Goal: Task Accomplishment & Management: Complete application form

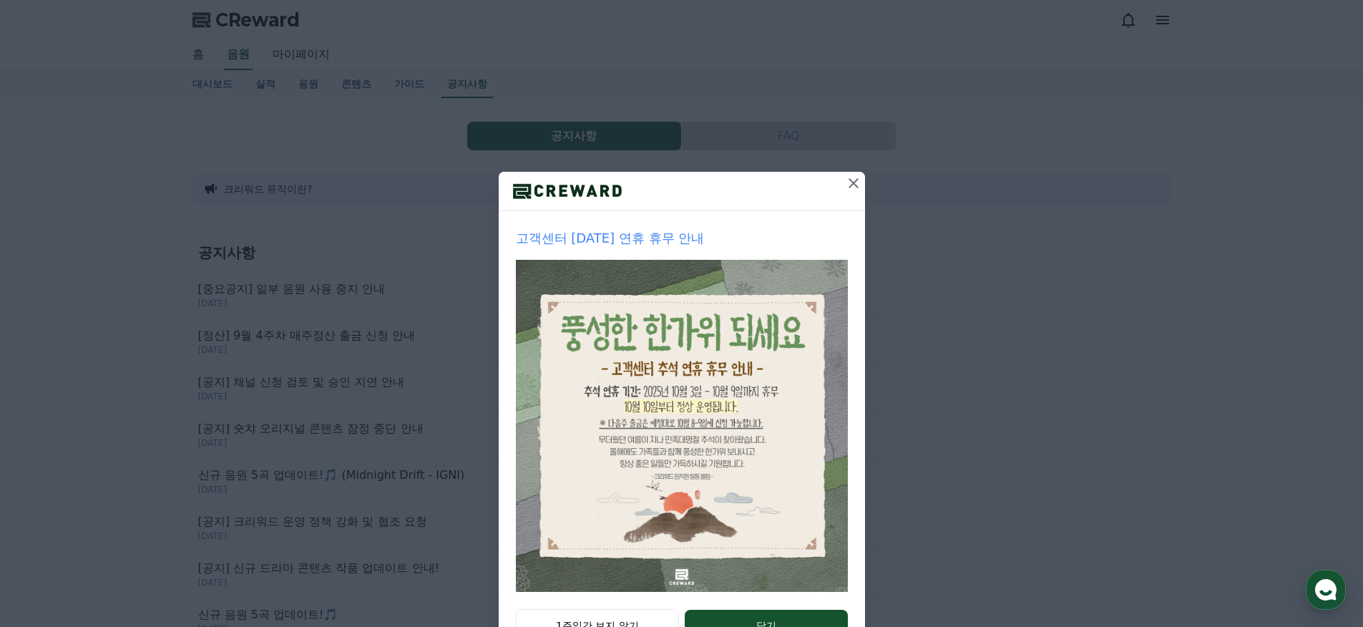
click at [850, 181] on icon at bounding box center [853, 183] width 10 height 10
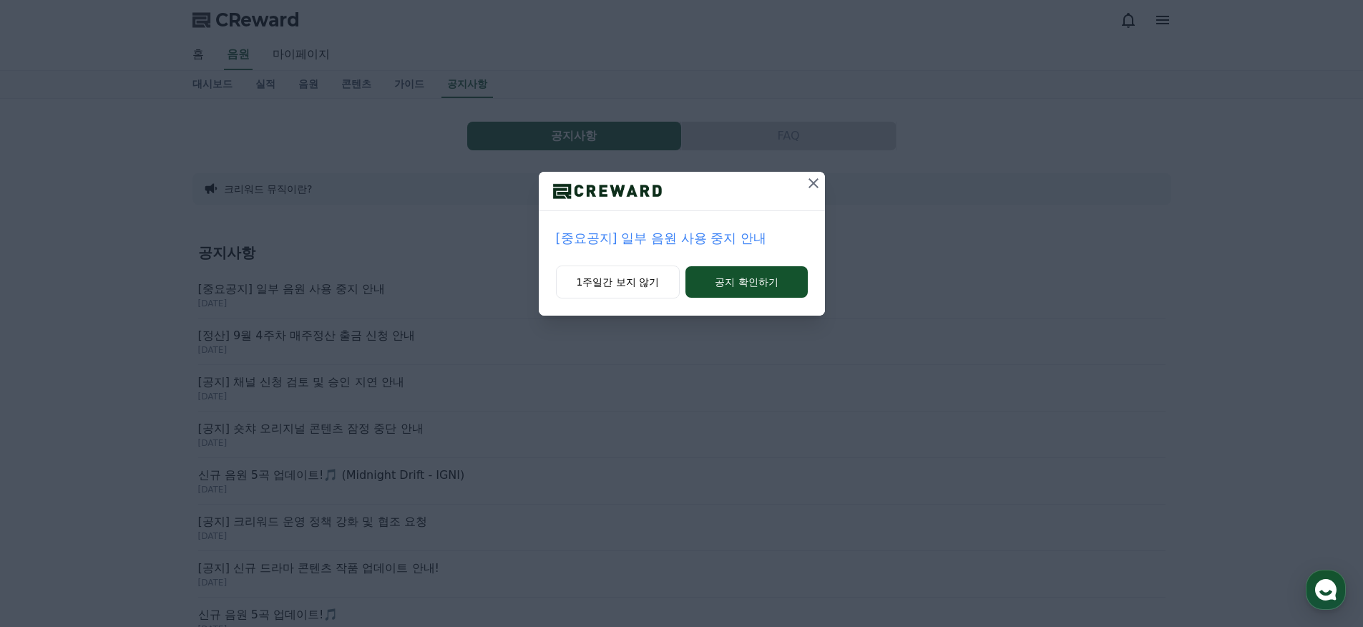
click at [812, 182] on icon at bounding box center [813, 183] width 10 height 10
click at [809, 183] on icon at bounding box center [813, 183] width 17 height 17
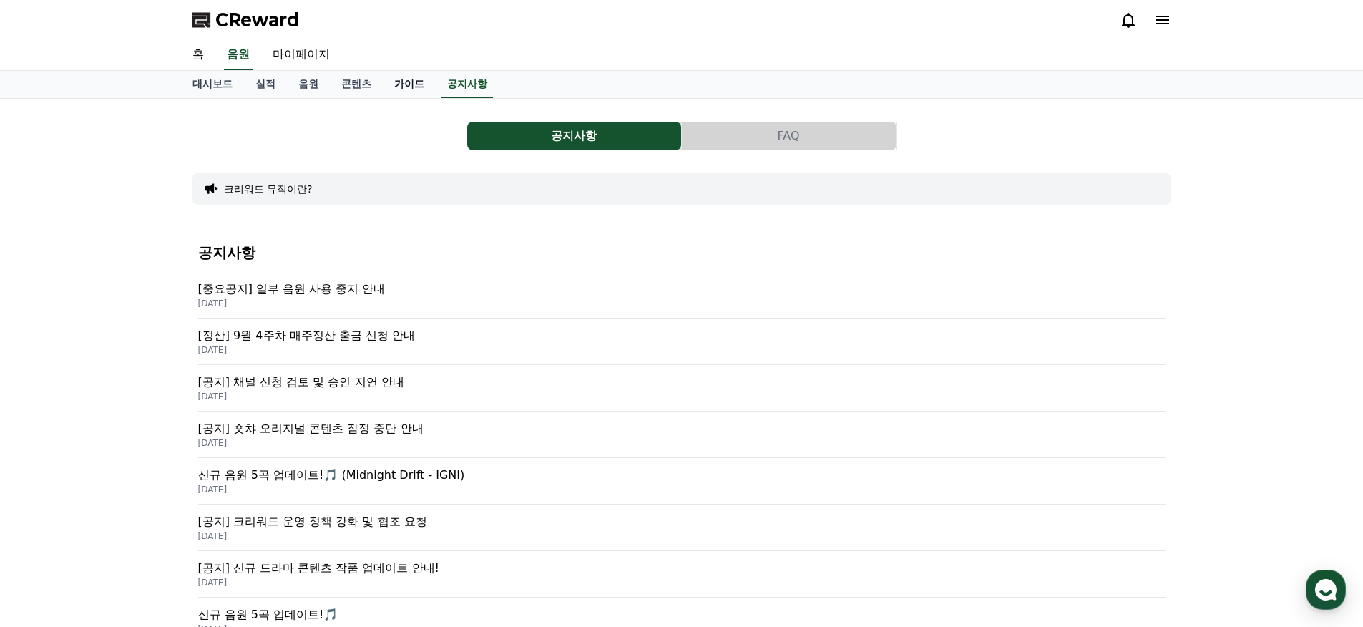
click at [398, 82] on link "가이드" at bounding box center [409, 84] width 53 height 27
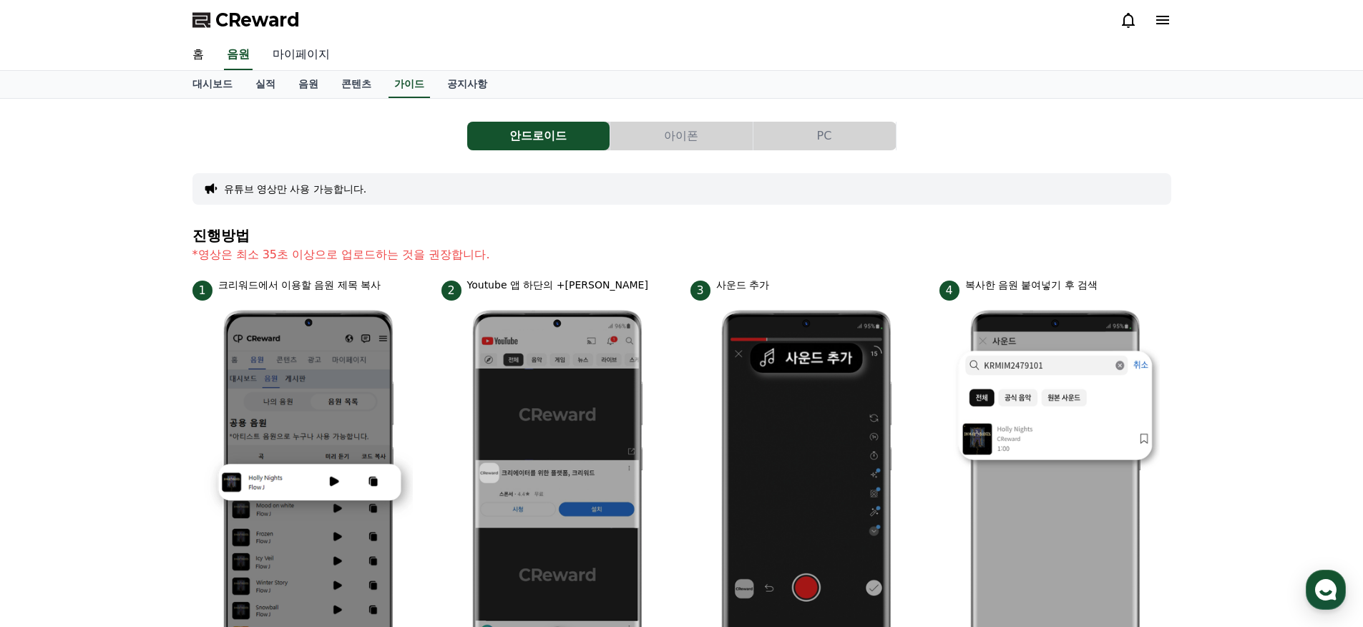
click at [303, 49] on link "마이페이지" at bounding box center [301, 55] width 80 height 30
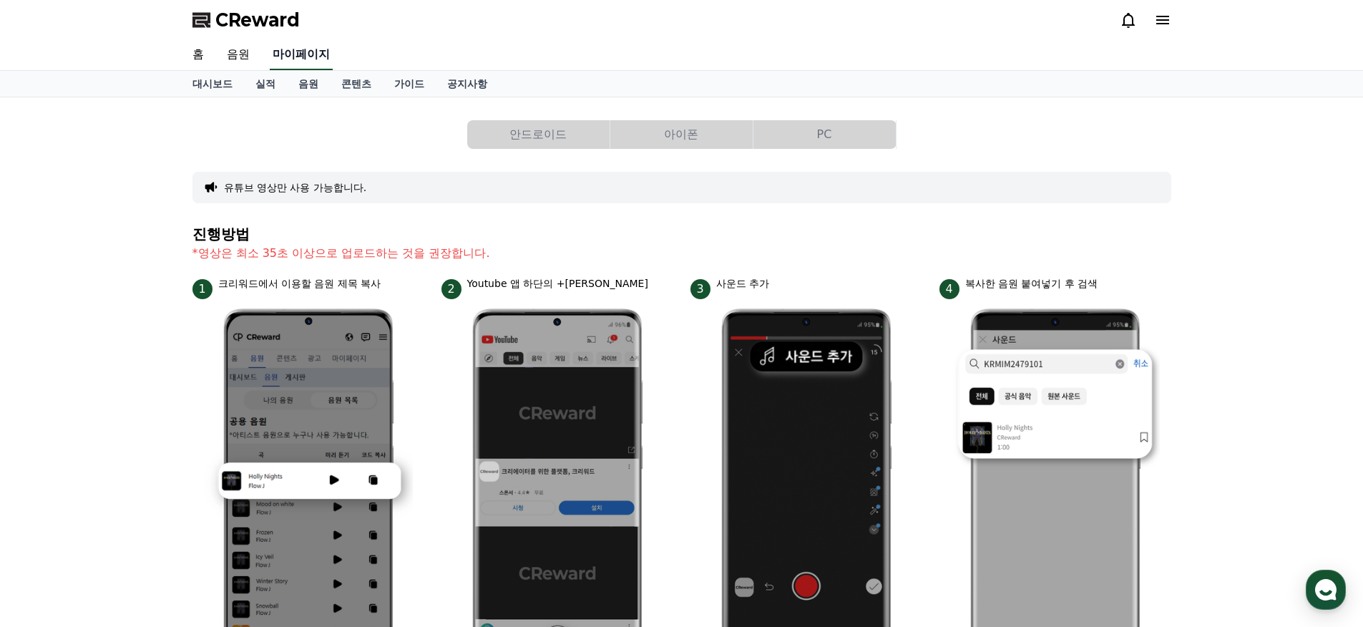
select select "**********"
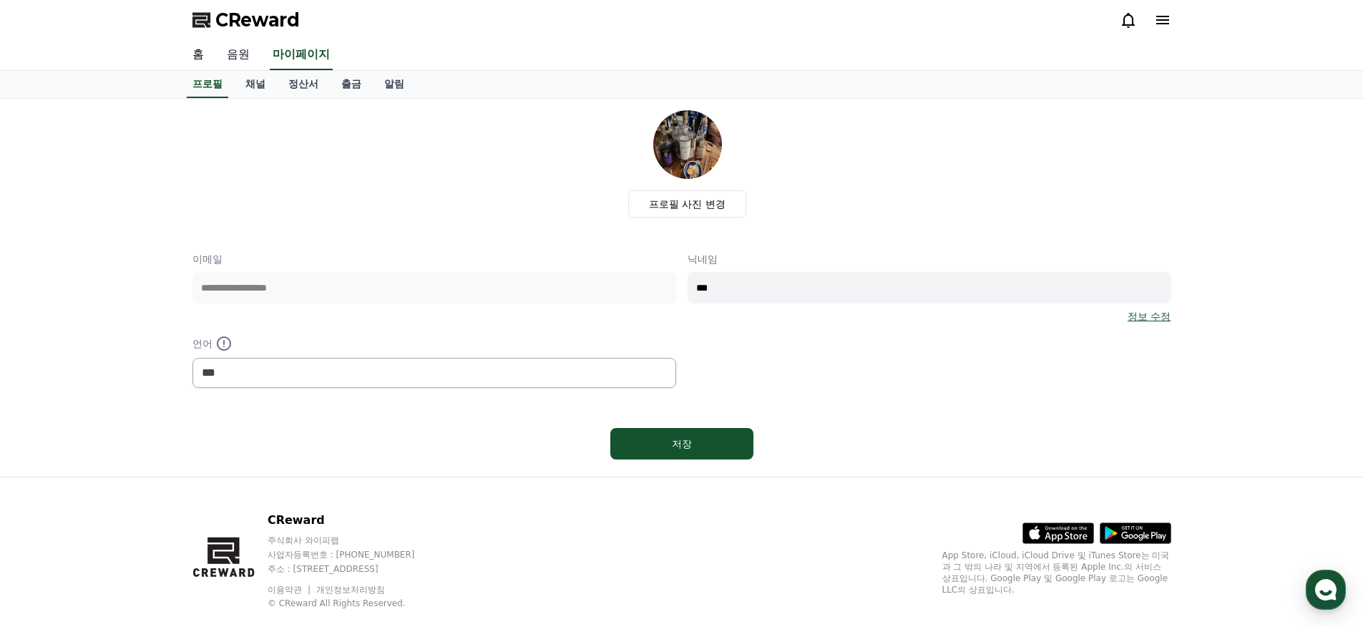
click at [250, 54] on link "음원" at bounding box center [238, 55] width 46 height 30
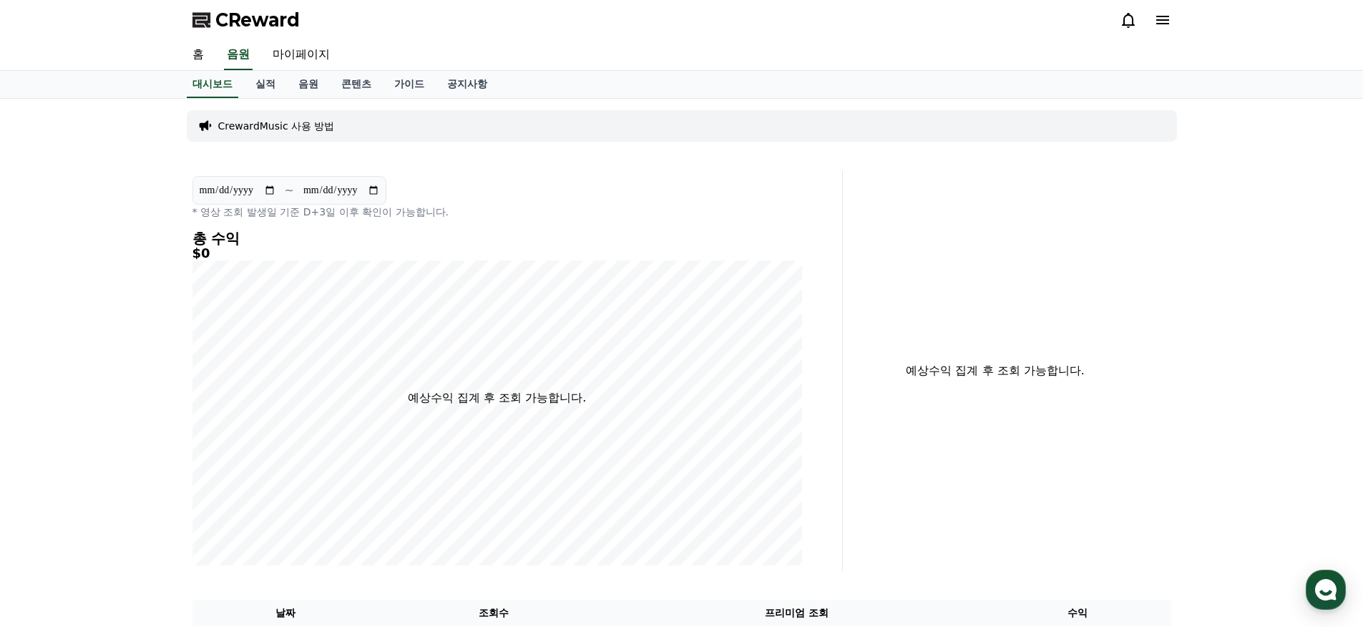
click at [258, 132] on p "CrewardMusic 사용 방법" at bounding box center [276, 126] width 117 height 14
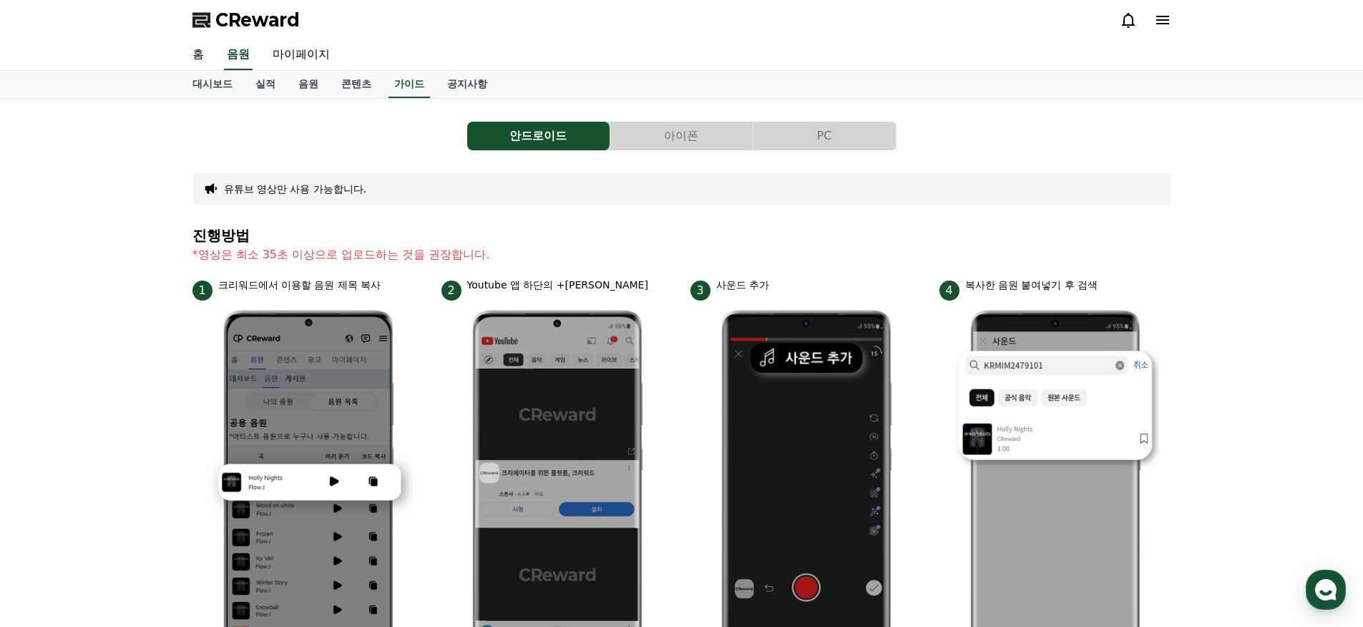
click at [1155, 21] on icon at bounding box center [1162, 19] width 17 height 17
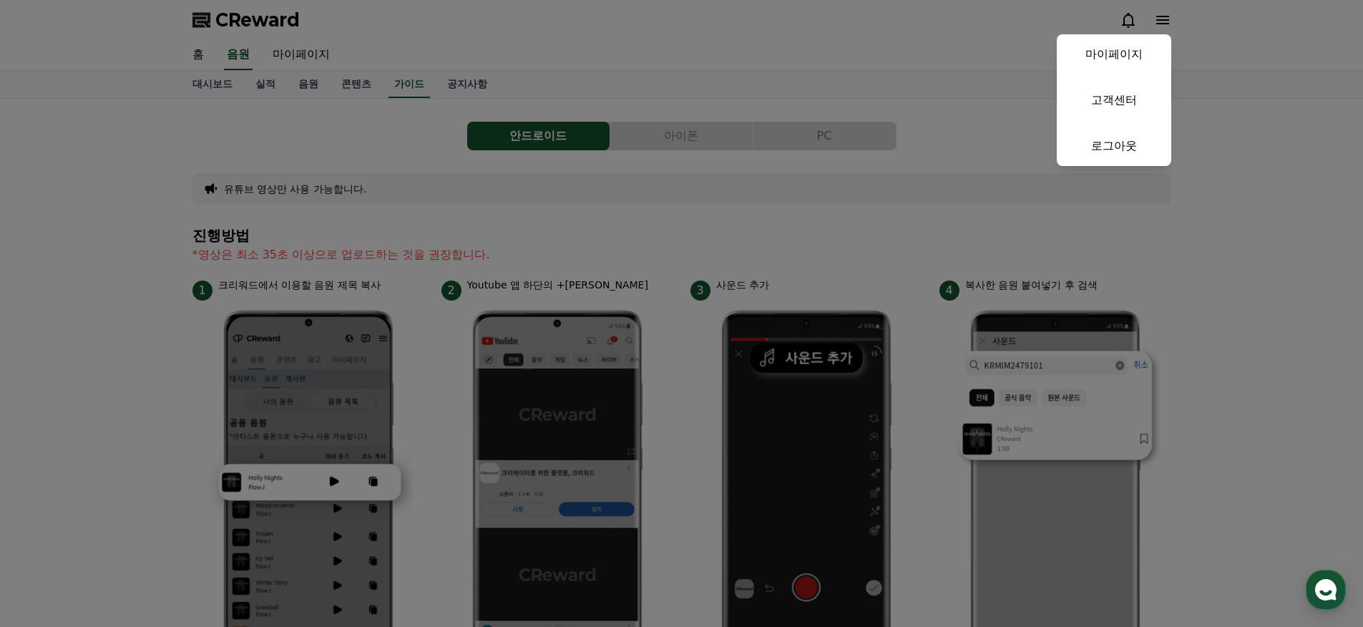
click at [1119, 54] on link "마이페이지" at bounding box center [1113, 54] width 114 height 40
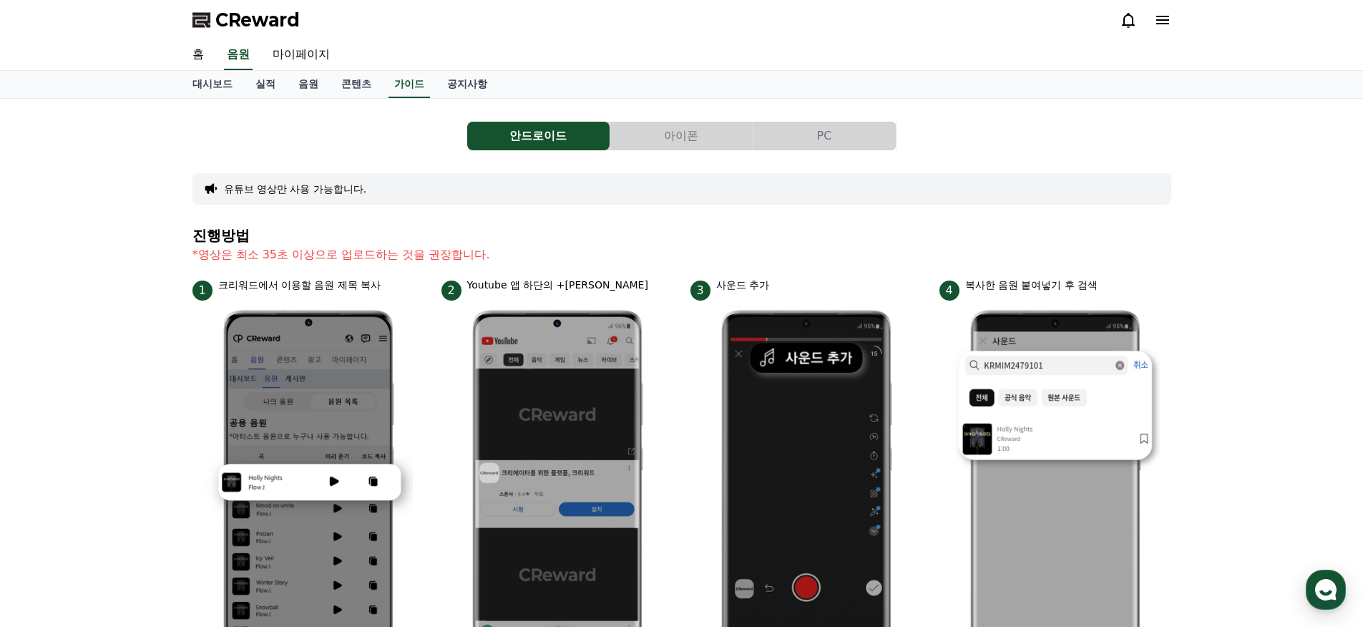
select select "**********"
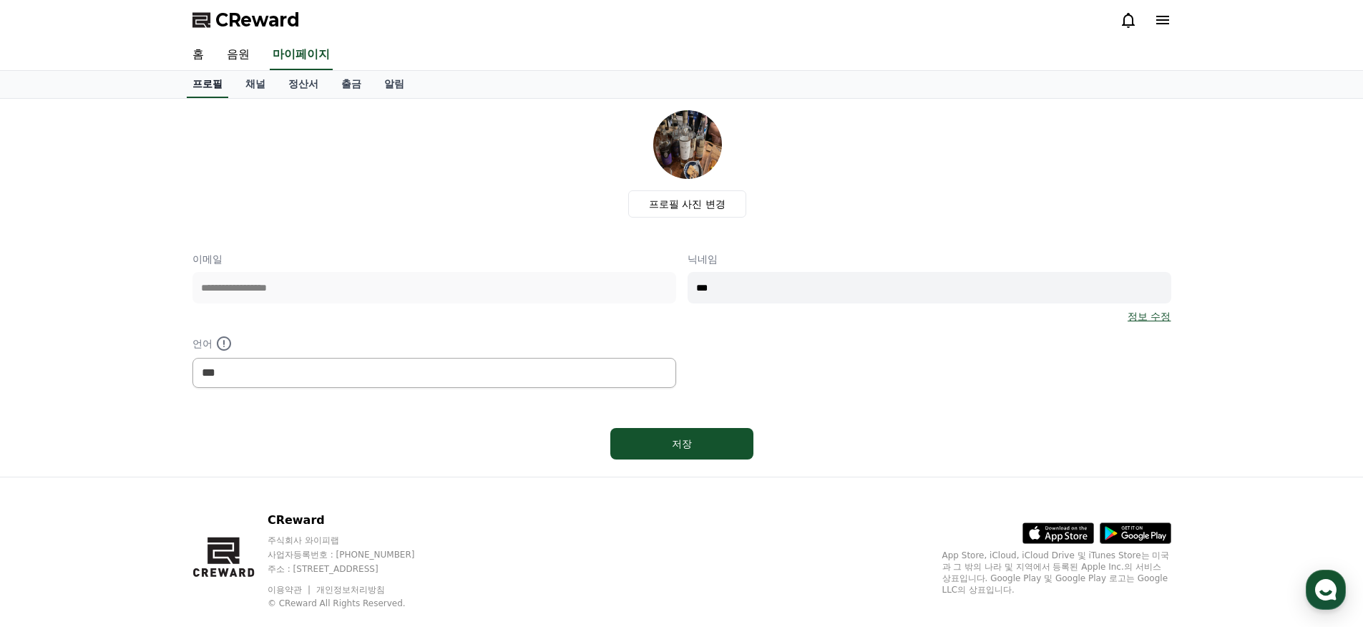
click at [194, 46] on link "홈" at bounding box center [198, 55] width 34 height 30
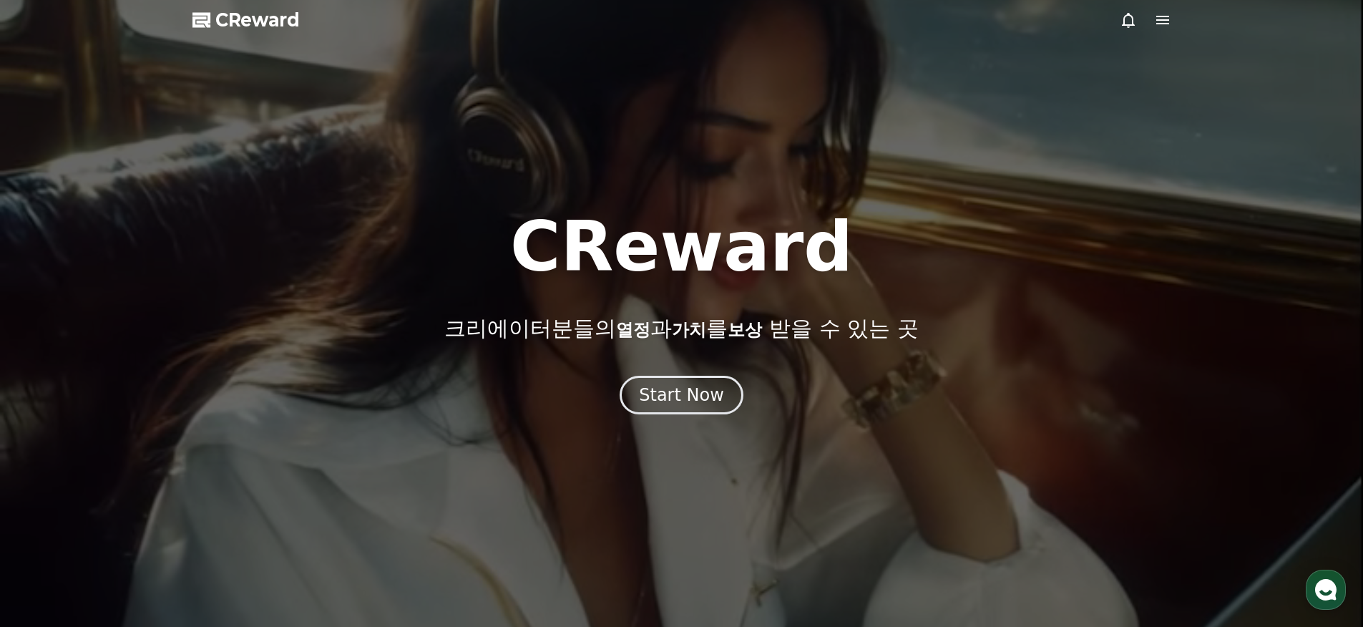
click at [1121, 92] on div at bounding box center [681, 313] width 1363 height 627
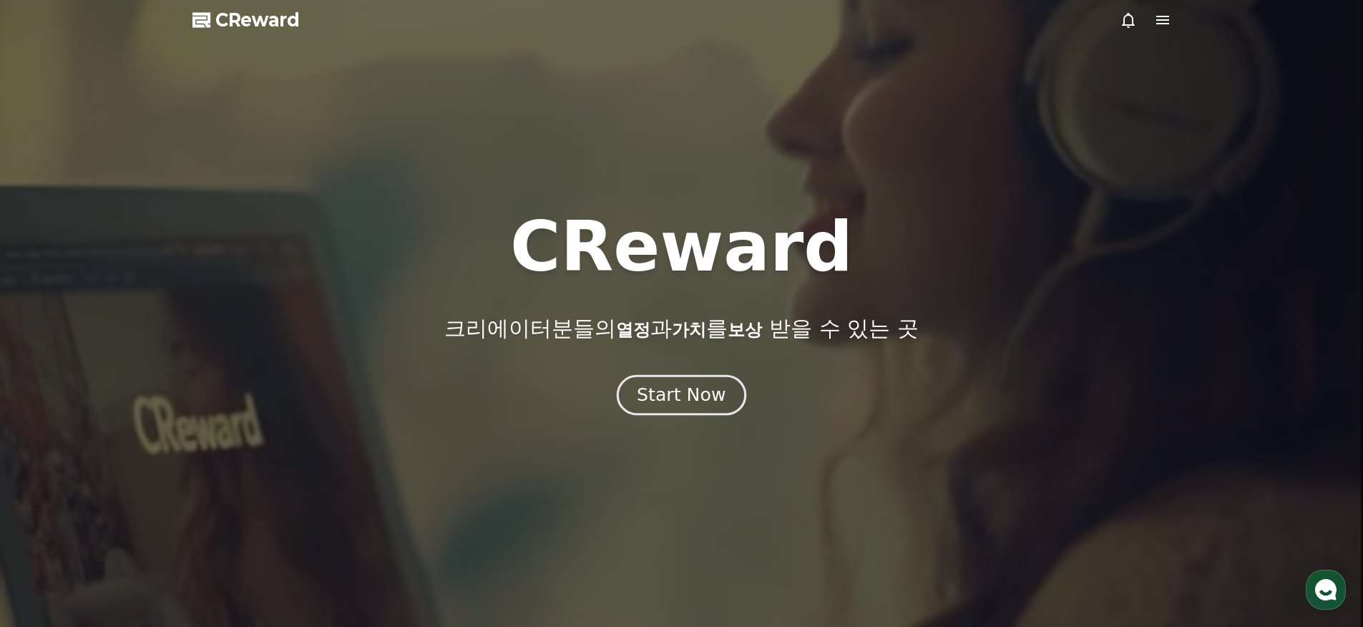
click at [696, 375] on button "Start Now" at bounding box center [681, 395] width 129 height 41
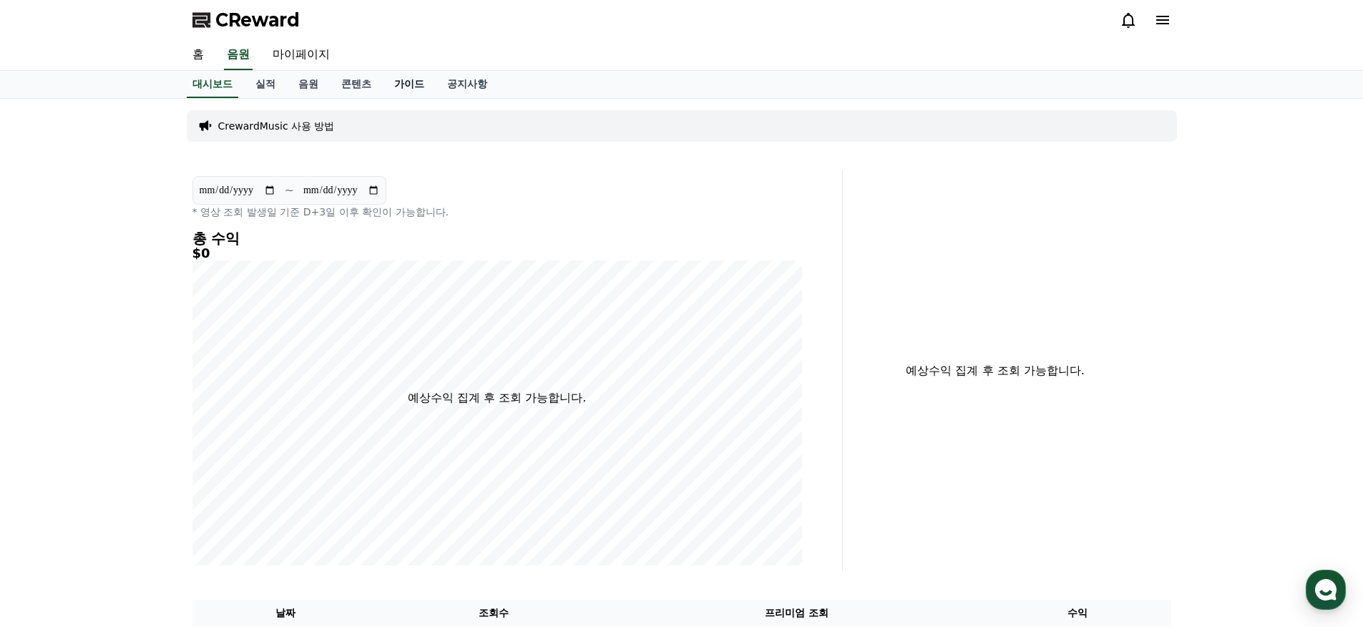
click at [403, 79] on link "가이드" at bounding box center [409, 84] width 53 height 27
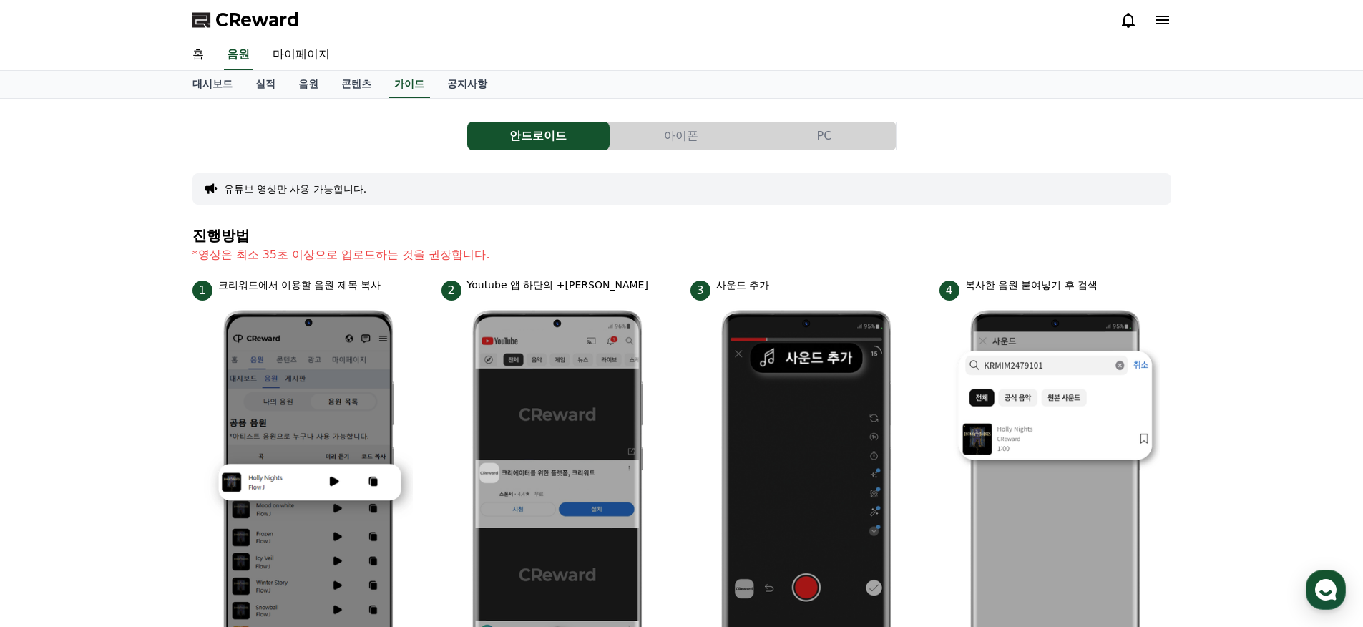
click at [717, 132] on button "아이폰" at bounding box center [681, 136] width 142 height 29
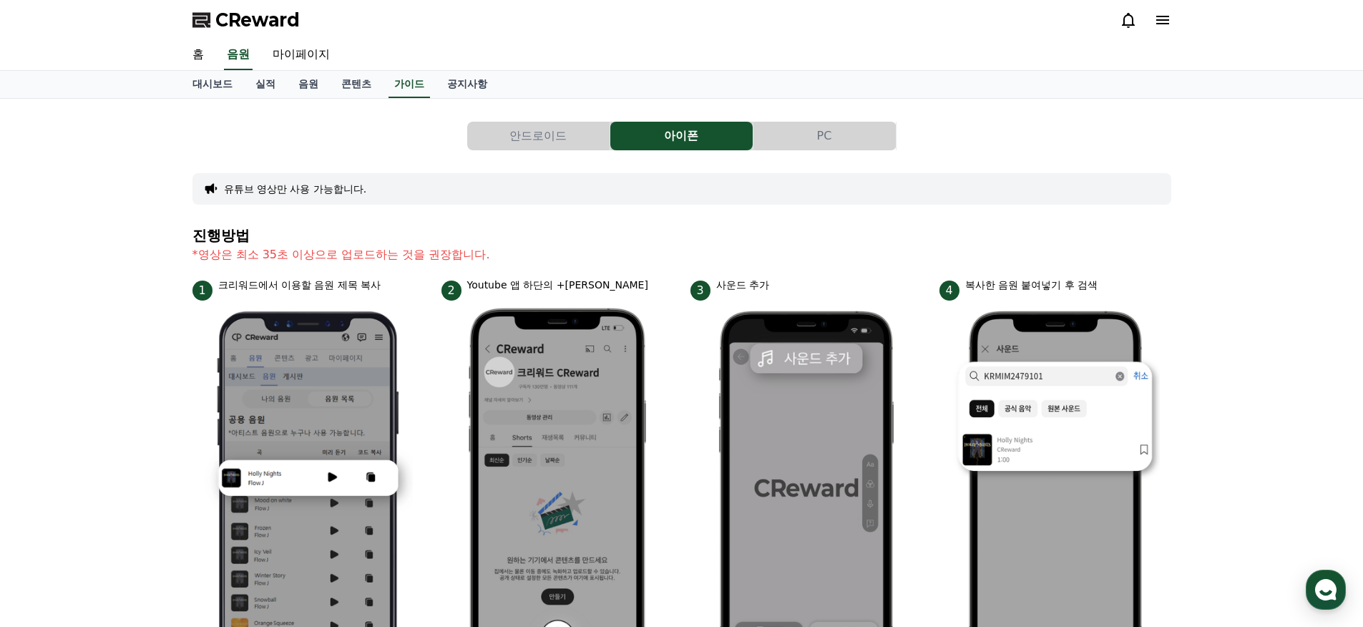
click at [797, 136] on button "PC" at bounding box center [824, 136] width 142 height 29
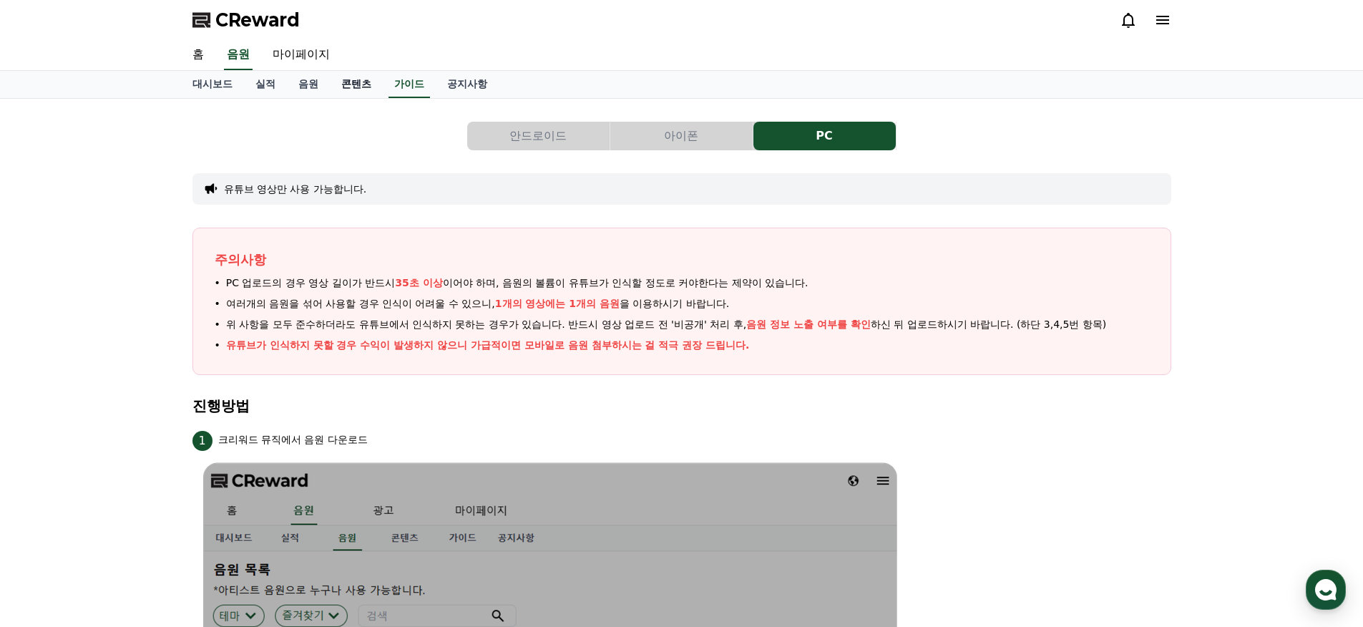
click at [338, 82] on link "콘텐츠" at bounding box center [356, 84] width 53 height 27
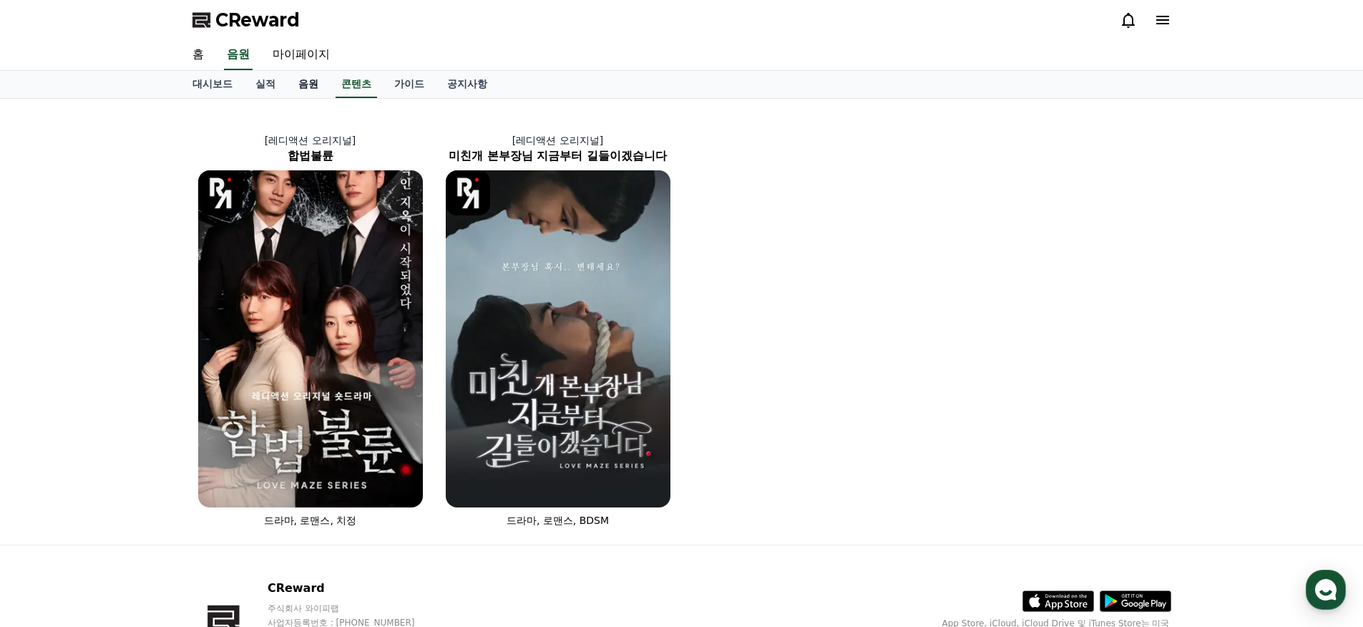
click at [291, 88] on link "음원" at bounding box center [308, 84] width 43 height 27
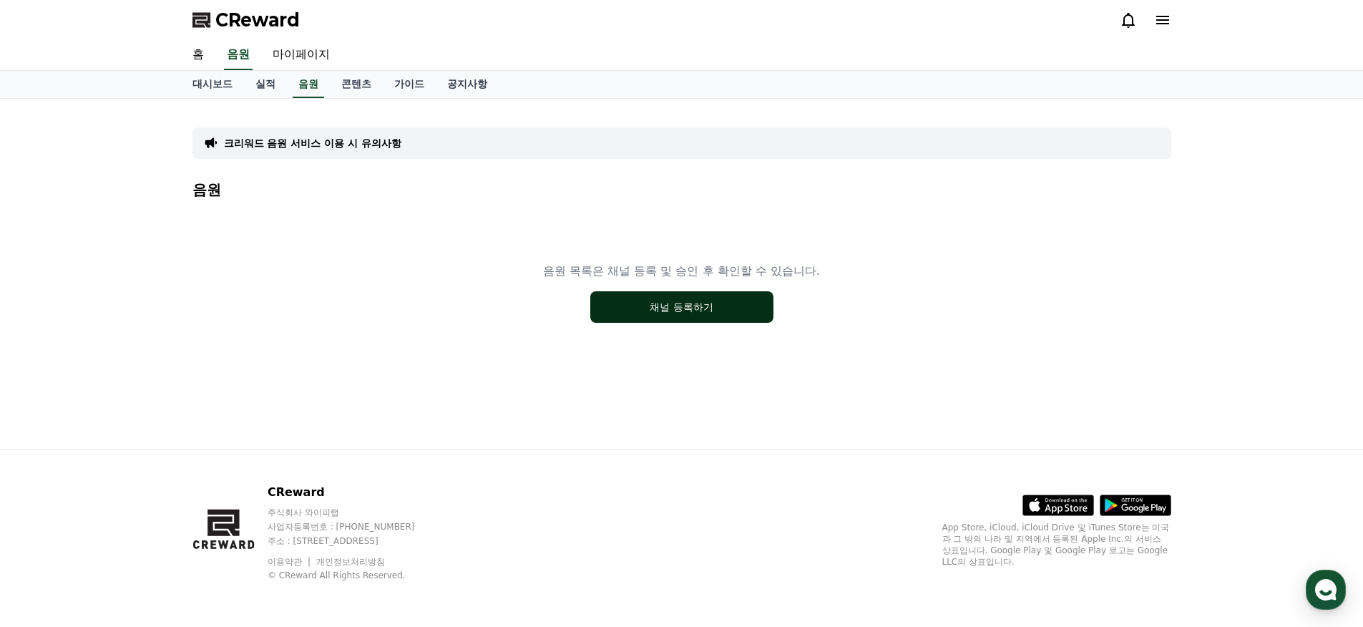
click at [618, 300] on button "채널 등록하기" at bounding box center [681, 306] width 183 height 31
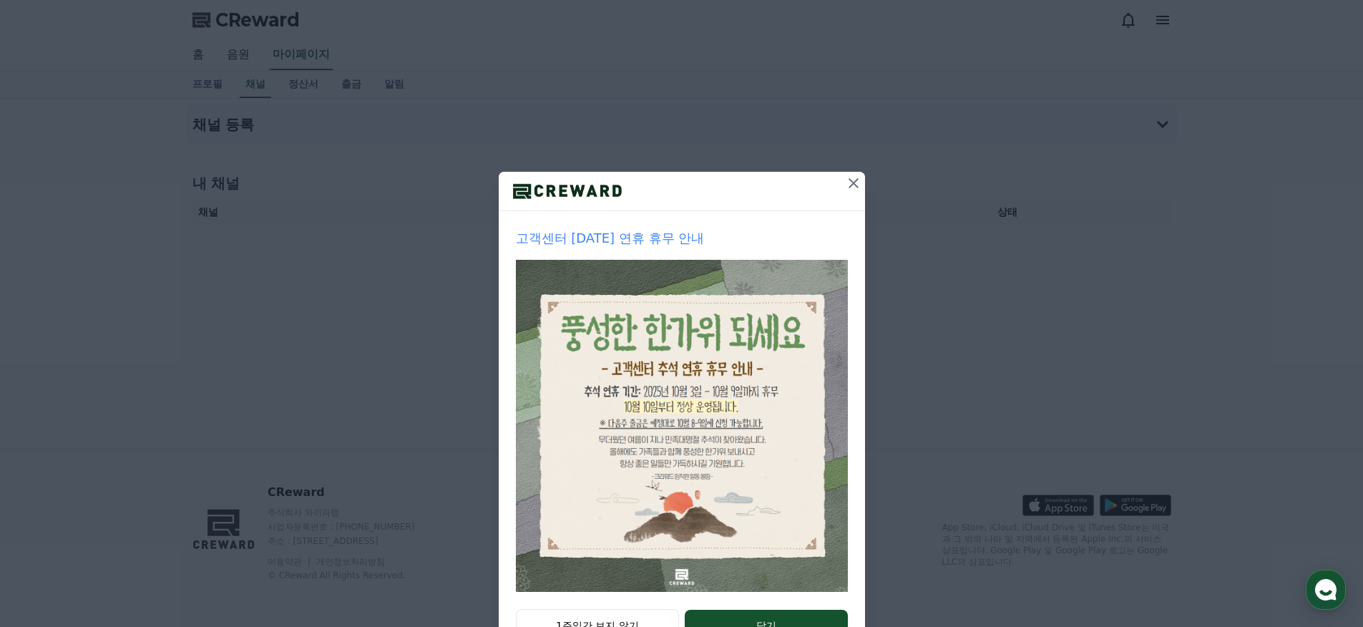
click at [851, 182] on icon at bounding box center [853, 183] width 17 height 17
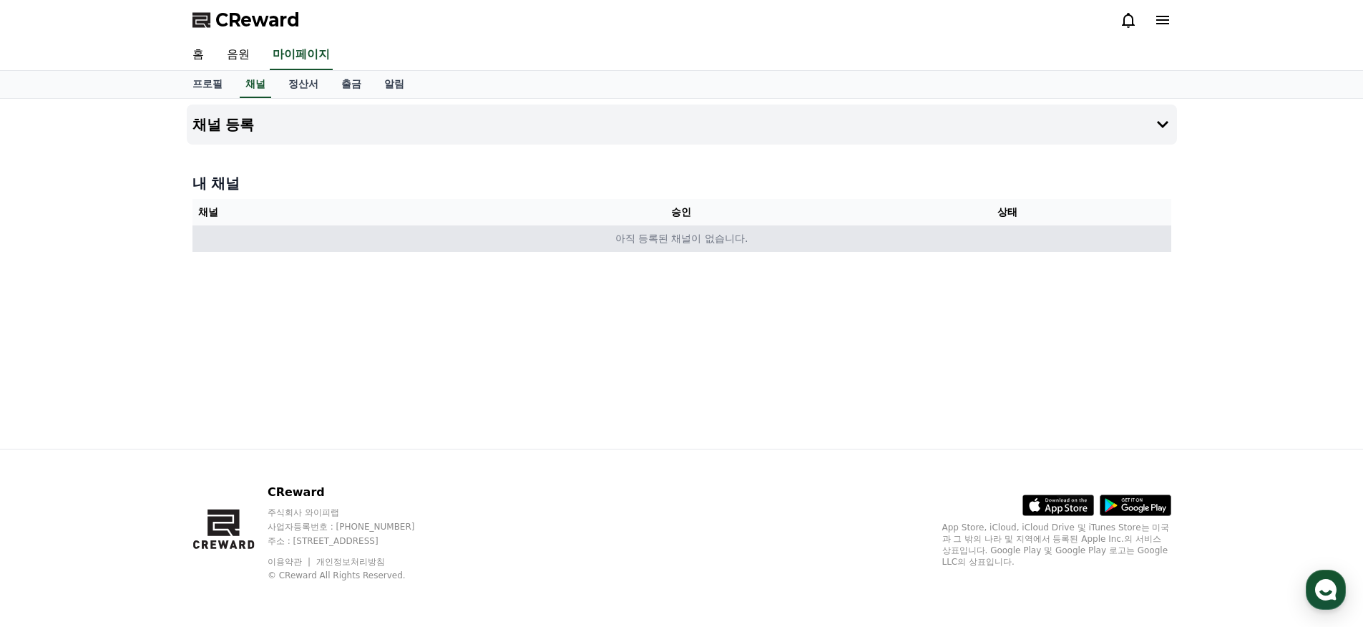
click at [762, 241] on td "아직 등록된 채널이 없습니다." at bounding box center [681, 238] width 978 height 26
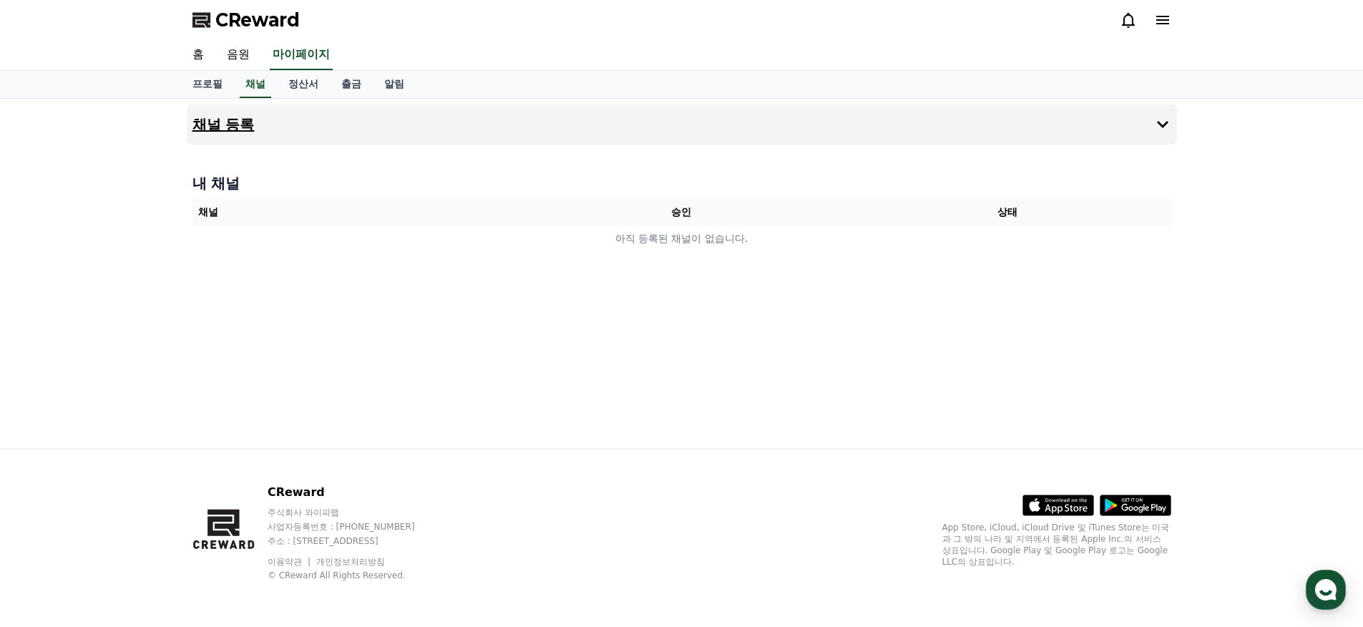
click at [1059, 120] on button "채널 등록" at bounding box center [682, 124] width 990 height 40
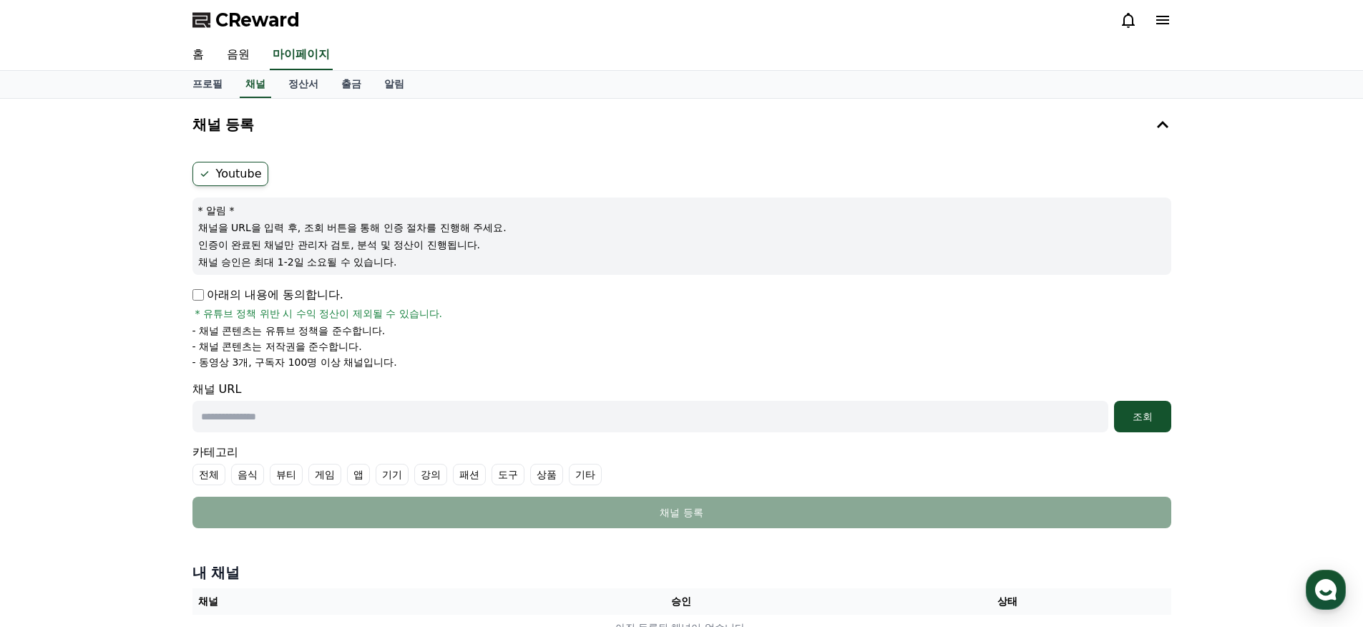
click at [251, 175] on label "Youtube" at bounding box center [230, 174] width 76 height 24
click at [242, 169] on label "Youtube" at bounding box center [230, 174] width 76 height 24
click at [245, 170] on label "Youtube" at bounding box center [230, 174] width 76 height 24
click at [378, 422] on input "text" at bounding box center [650, 416] width 916 height 31
paste input "**********"
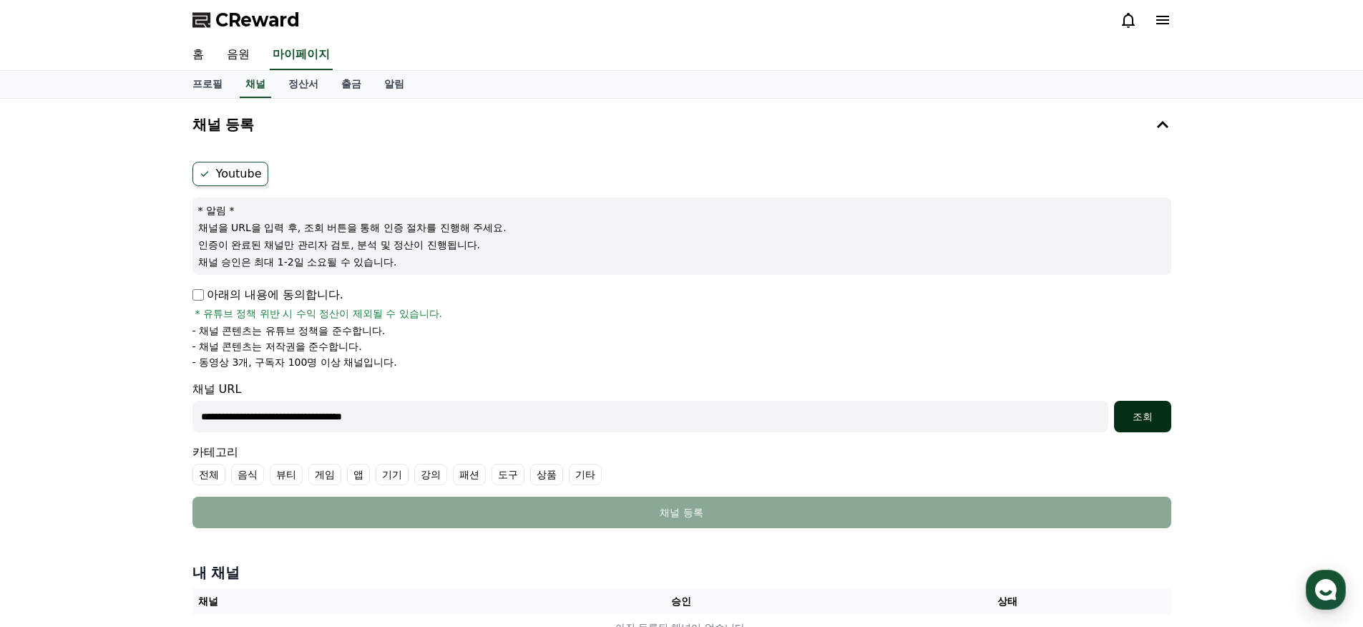
type input "**********"
click at [1154, 418] on div "조회" at bounding box center [1142, 416] width 46 height 14
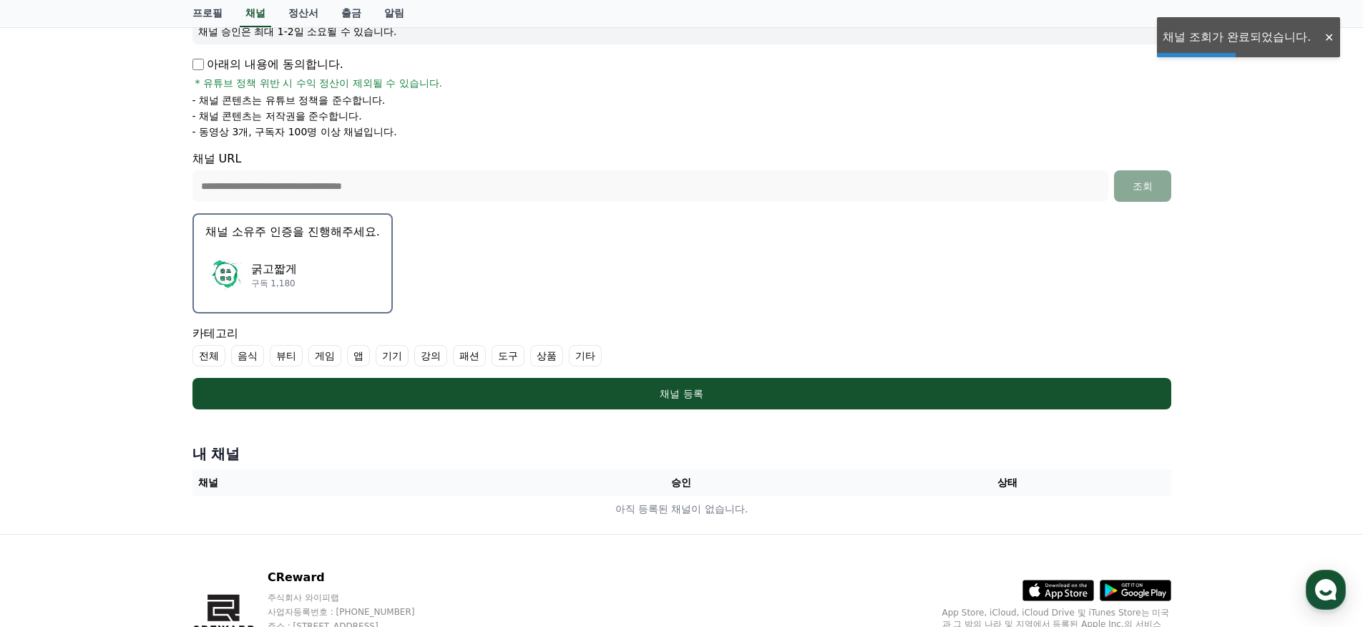
scroll to position [300, 0]
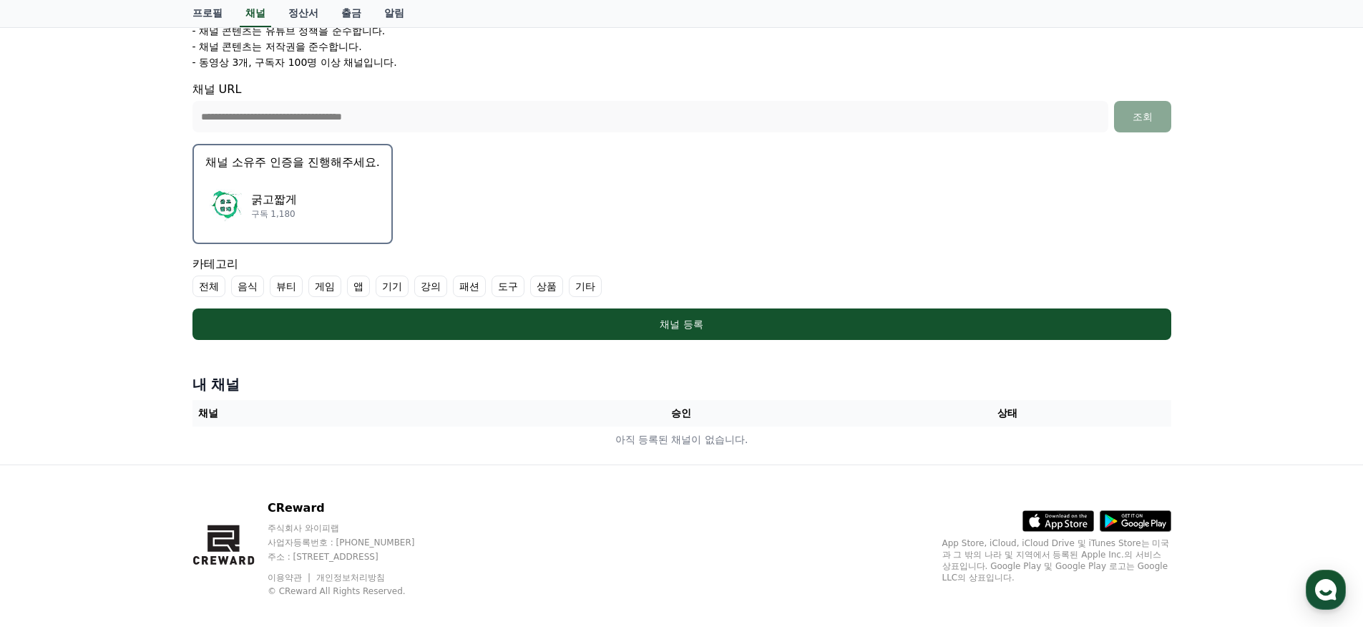
click at [278, 215] on p "구독 1,180" at bounding box center [274, 213] width 46 height 11
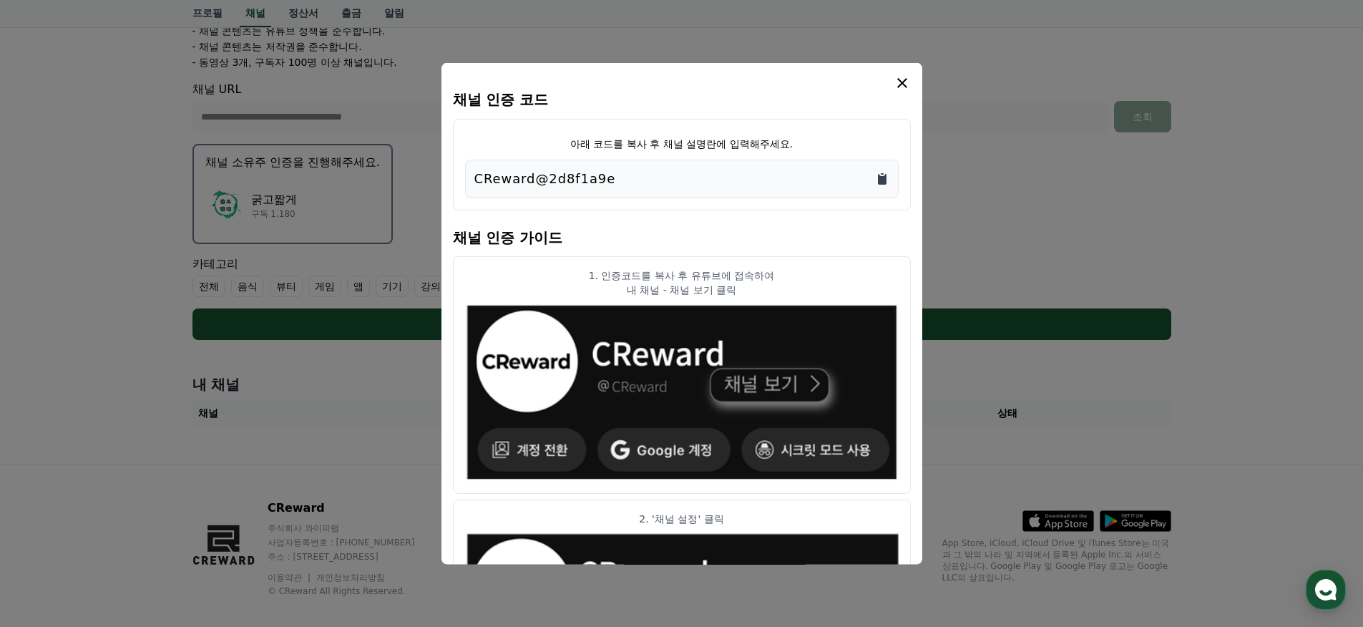
click at [880, 178] on icon "Copy to clipboard" at bounding box center [882, 179] width 9 height 11
click at [906, 79] on icon "modal" at bounding box center [901, 82] width 17 height 17
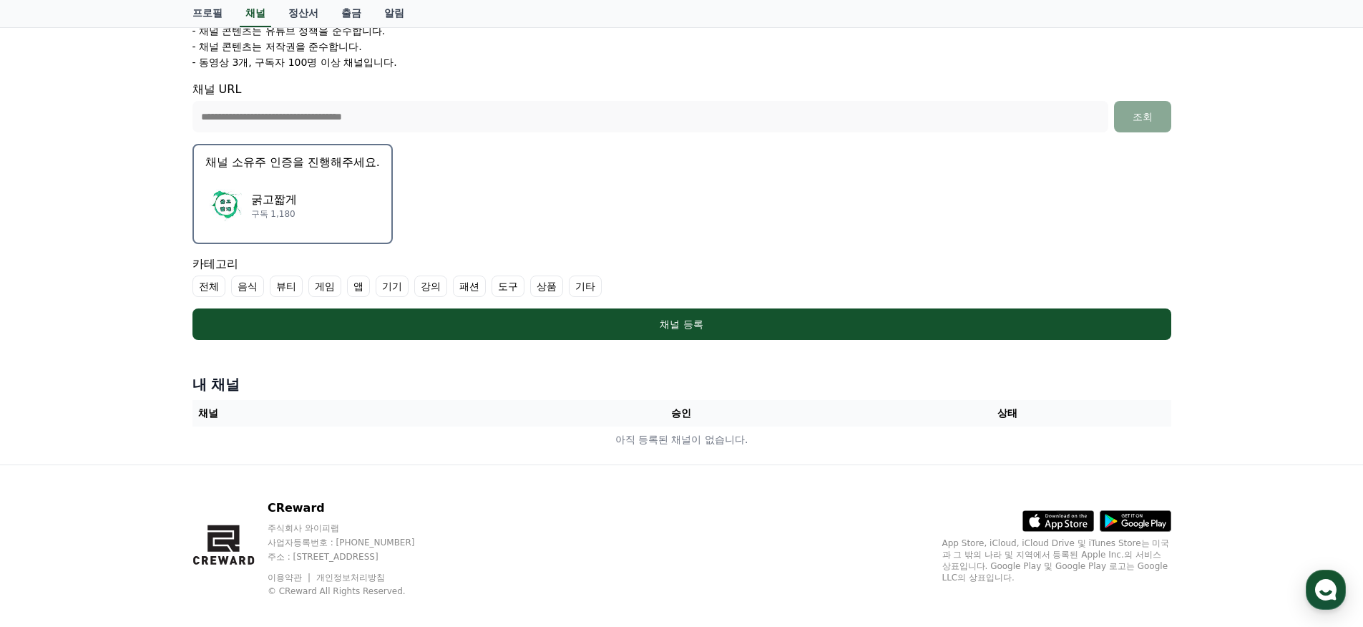
click at [329, 204] on div "굵고짧게 구독 1,180" at bounding box center [292, 205] width 175 height 57
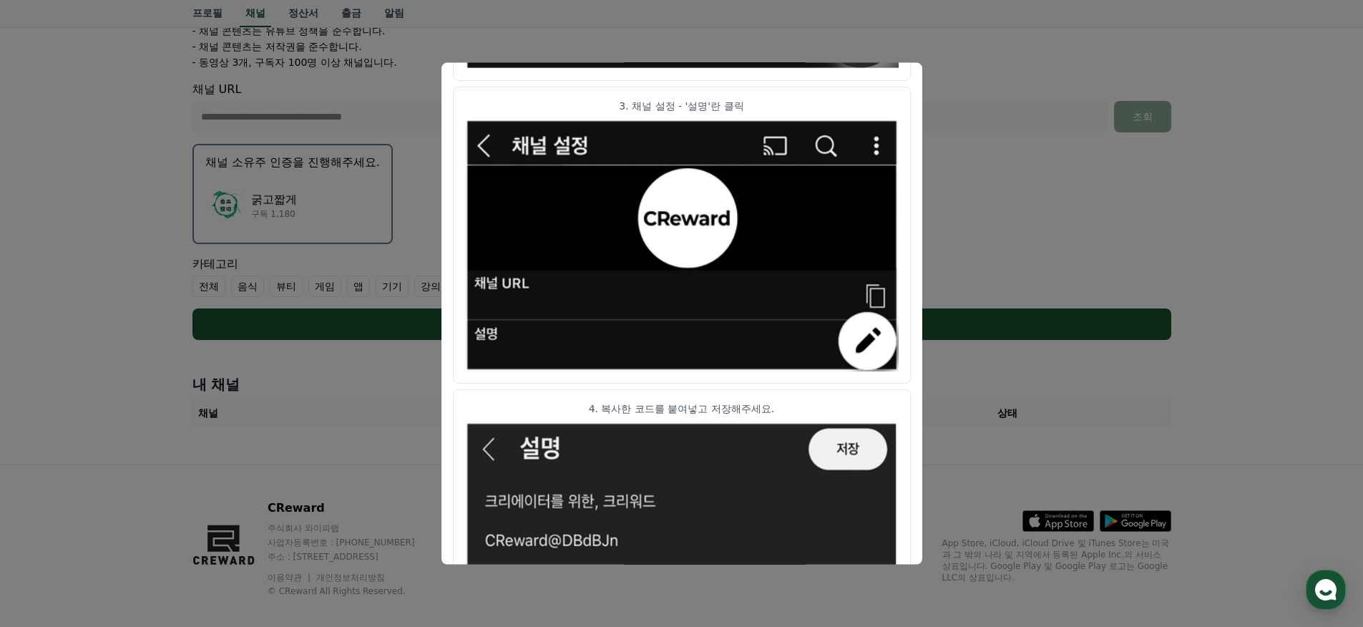
scroll to position [733, 0]
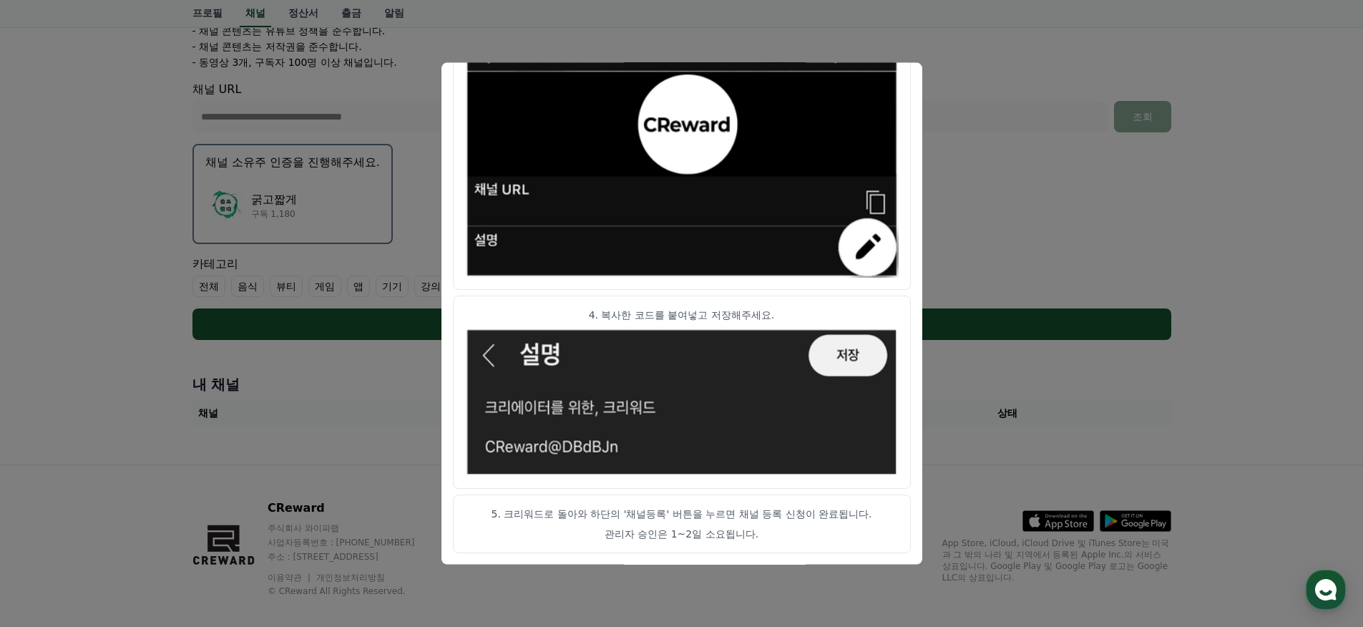
click at [1068, 144] on button "close modal" at bounding box center [681, 313] width 1363 height 627
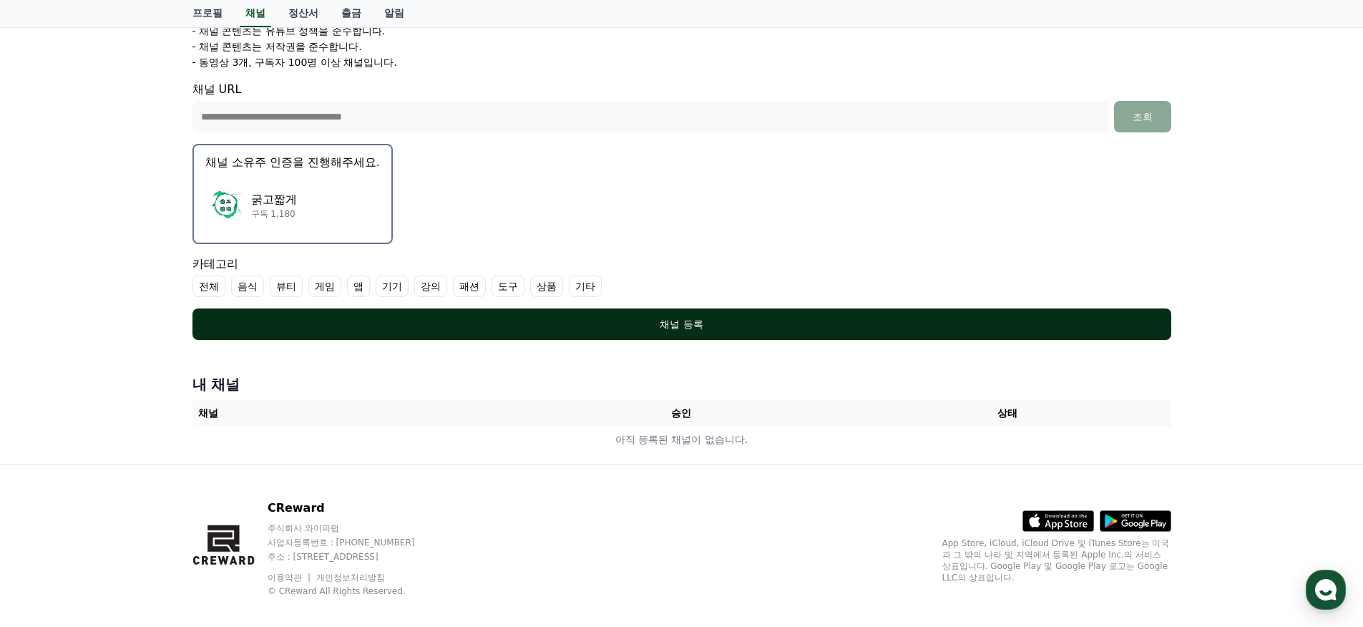
click at [494, 323] on div "채널 등록" at bounding box center [681, 324] width 921 height 14
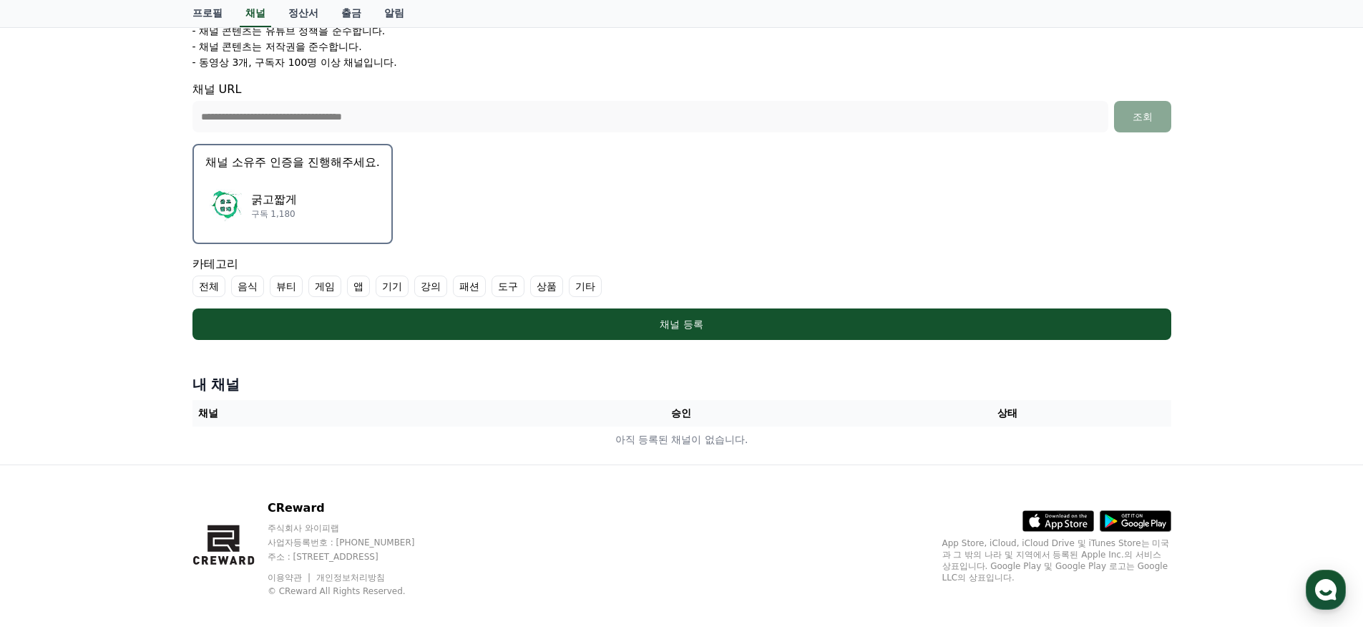
click at [569, 288] on label "기타" at bounding box center [585, 285] width 33 height 21
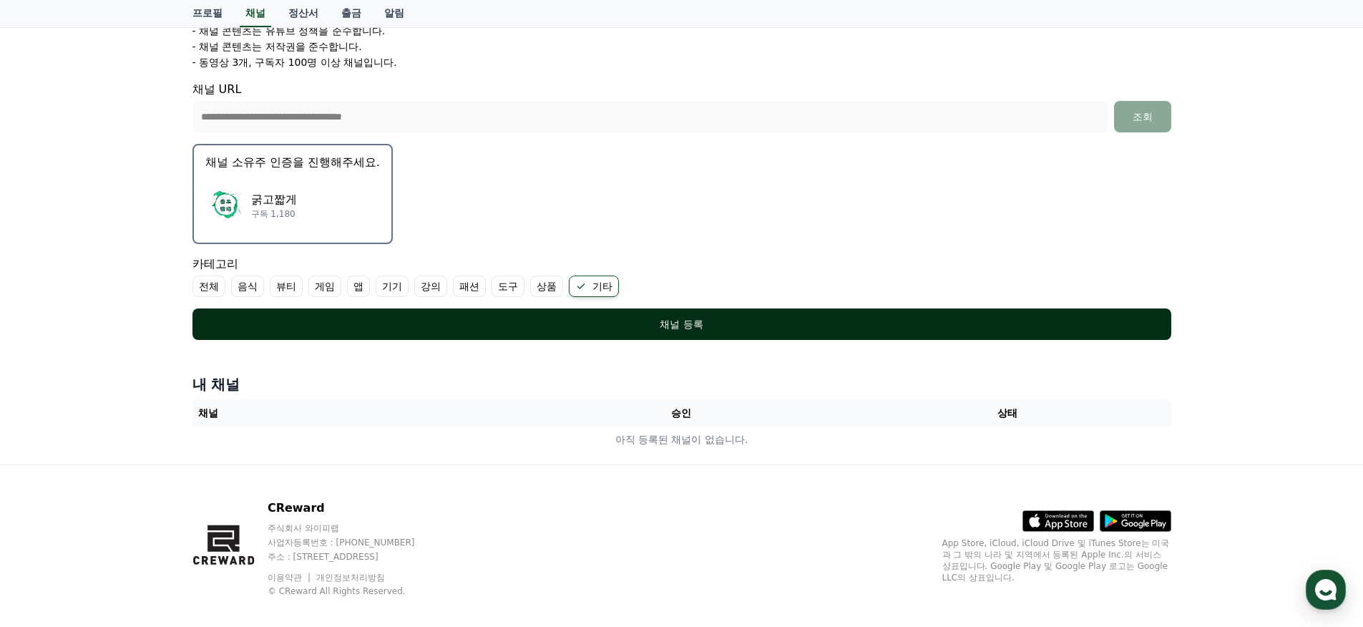
click at [542, 320] on div "채널 등록" at bounding box center [681, 324] width 921 height 14
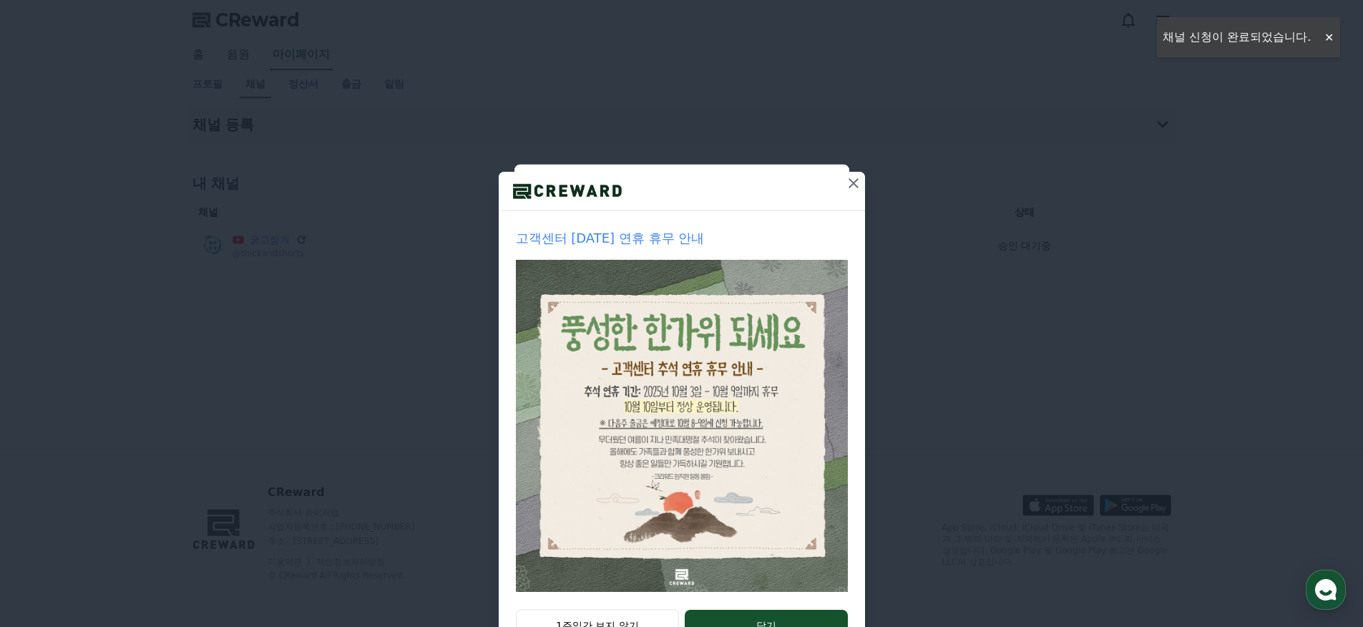
click at [848, 178] on icon at bounding box center [853, 183] width 17 height 17
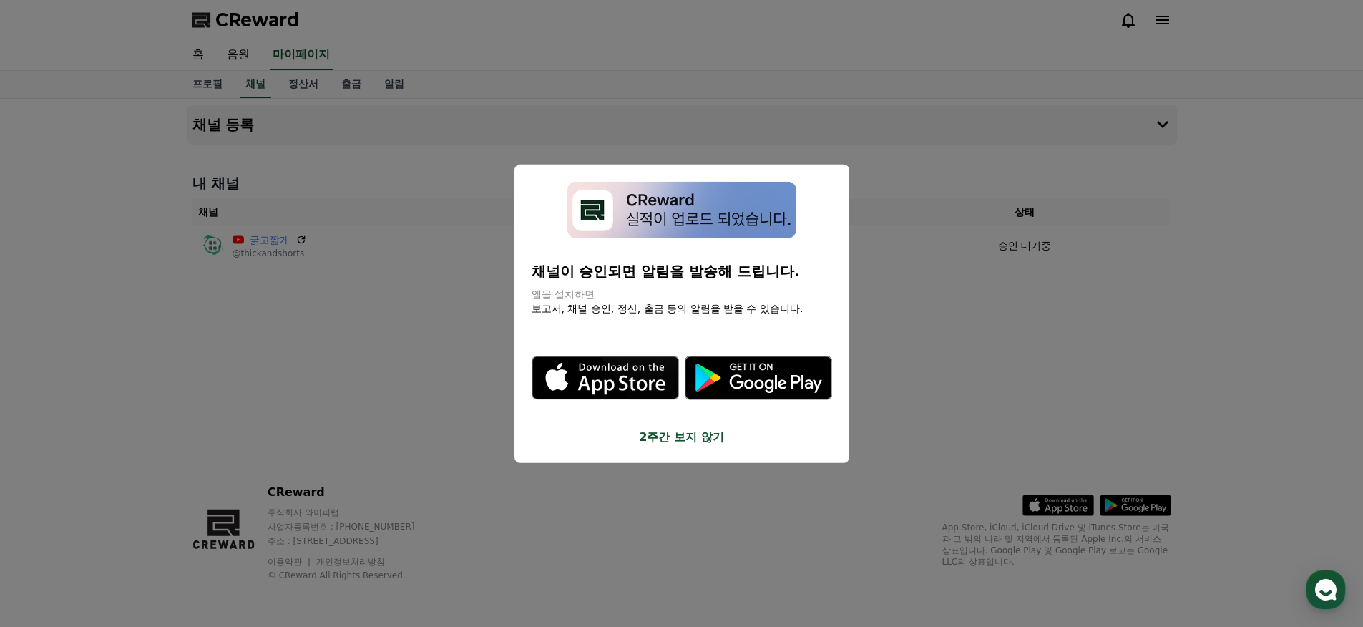
click at [956, 331] on button "close modal" at bounding box center [681, 313] width 1363 height 627
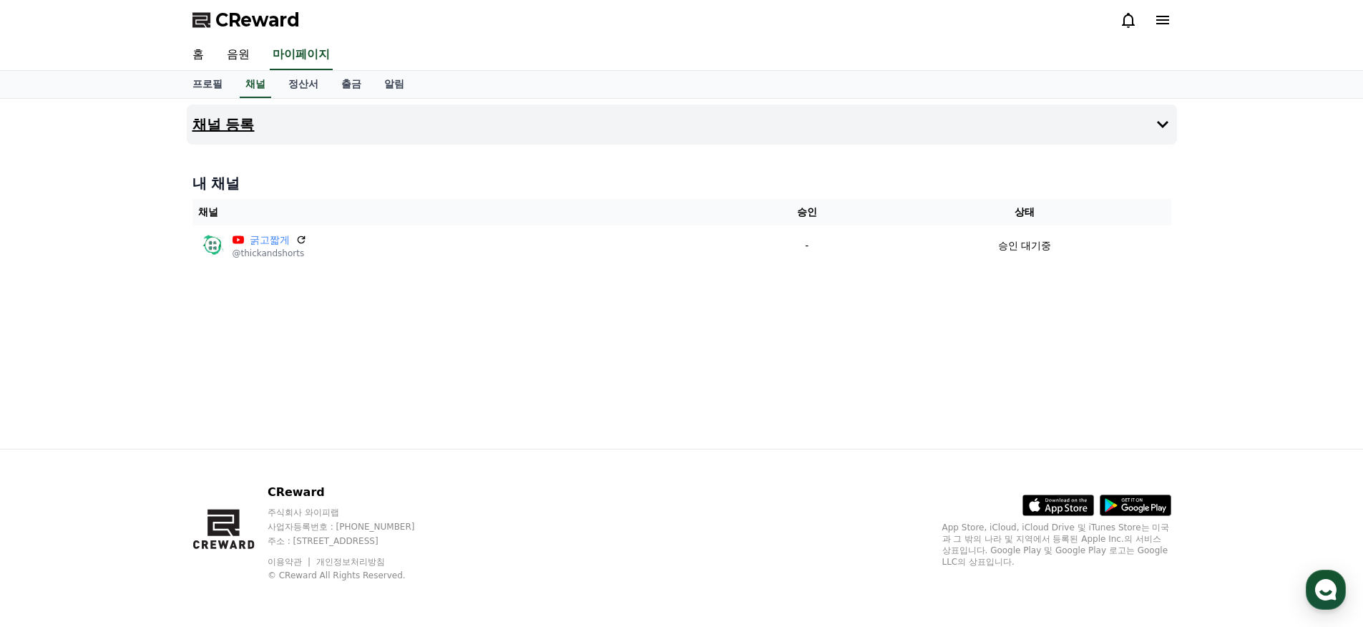
click at [384, 131] on button "채널 등록" at bounding box center [682, 124] width 990 height 40
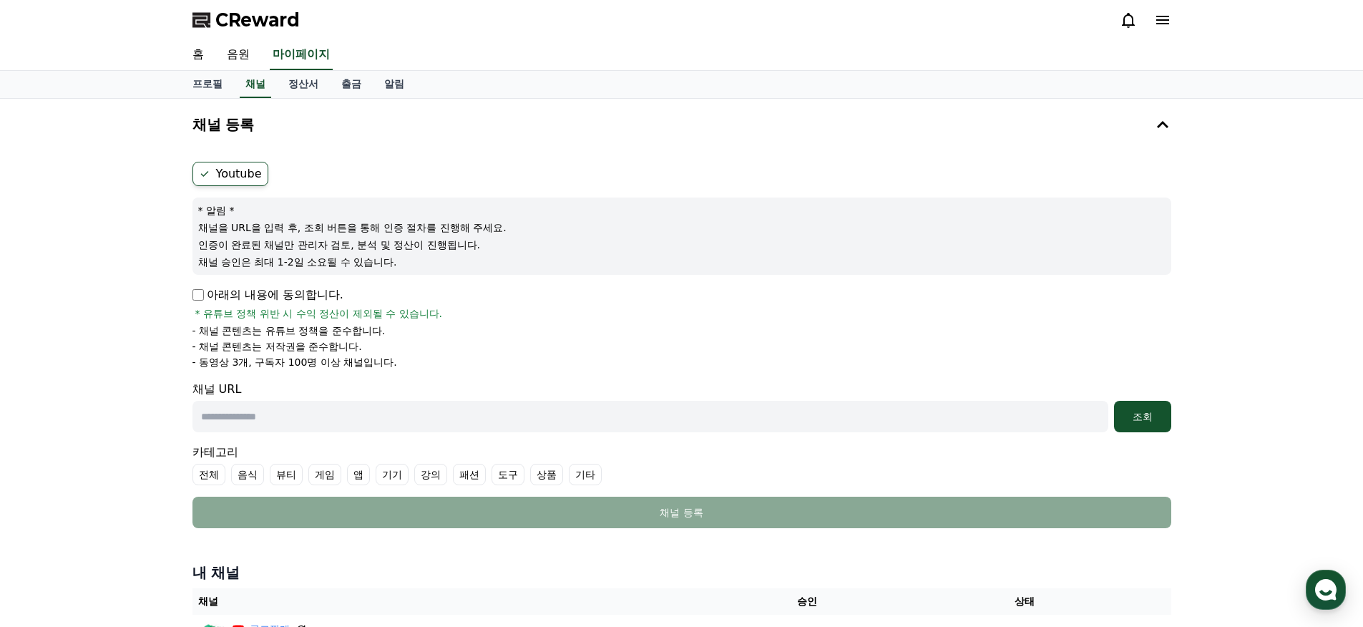
click at [620, 426] on input "text" at bounding box center [650, 416] width 916 height 31
paste input "**********"
type input "**********"
click at [1135, 414] on div "조회" at bounding box center [1142, 416] width 46 height 14
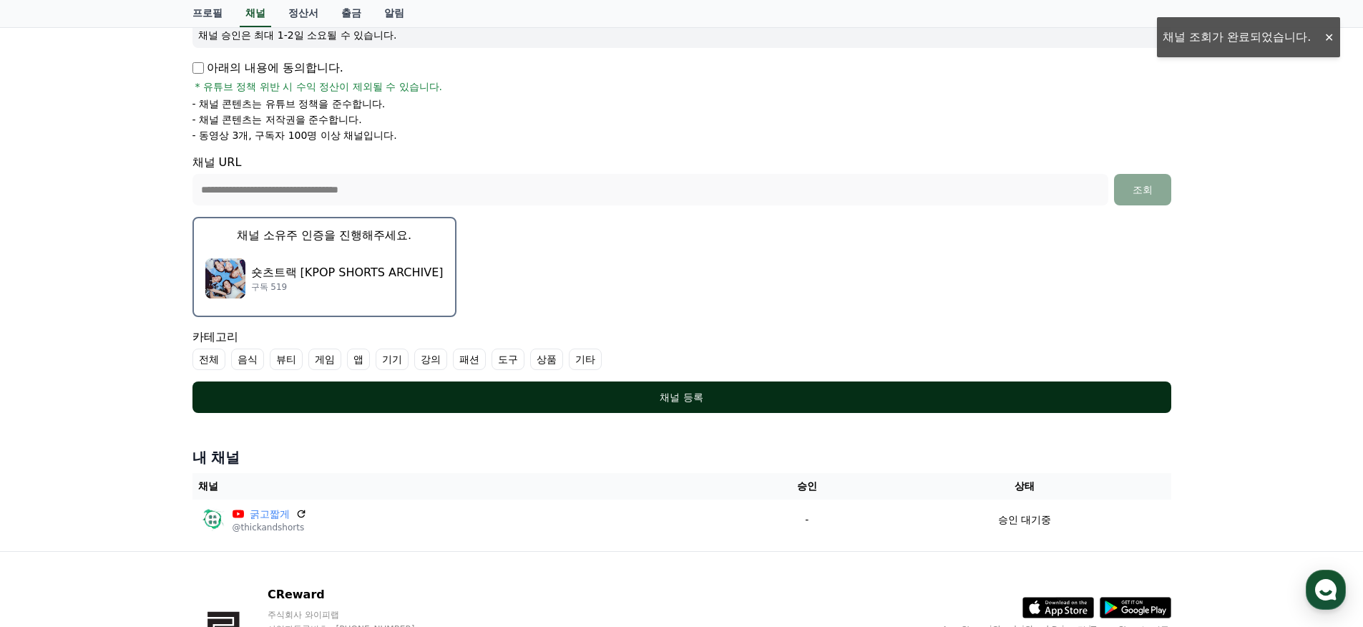
scroll to position [238, 0]
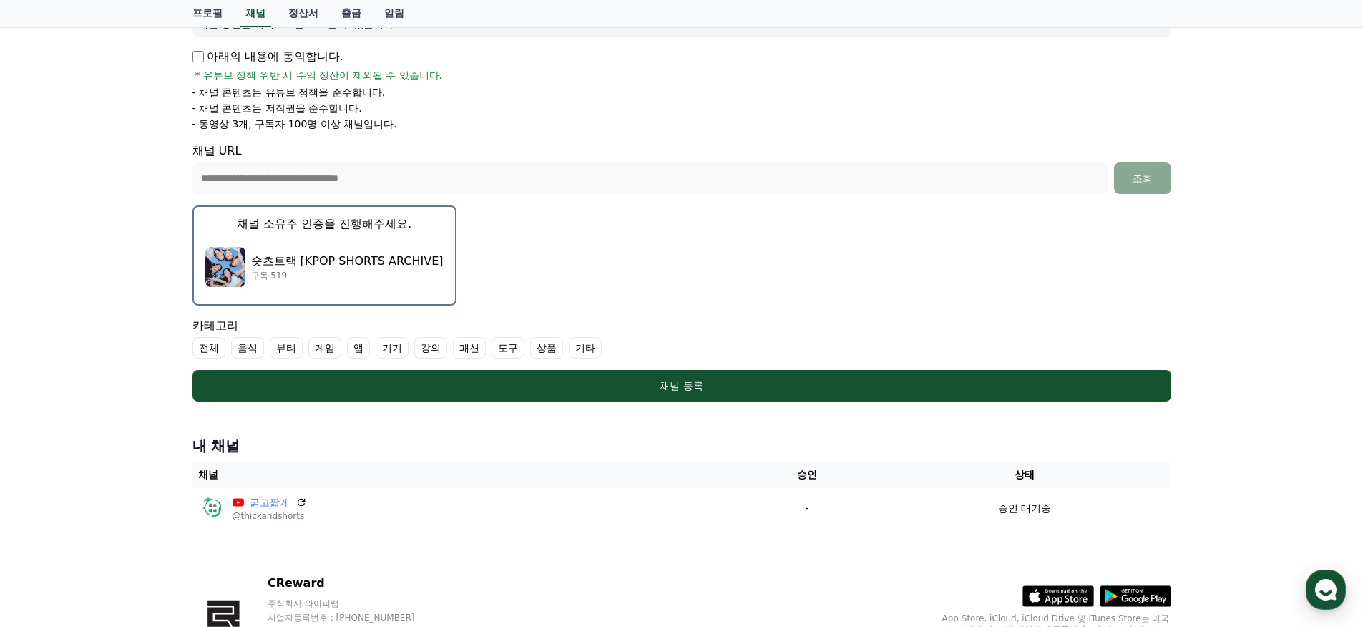
click at [352, 273] on p "구독 519" at bounding box center [347, 275] width 192 height 11
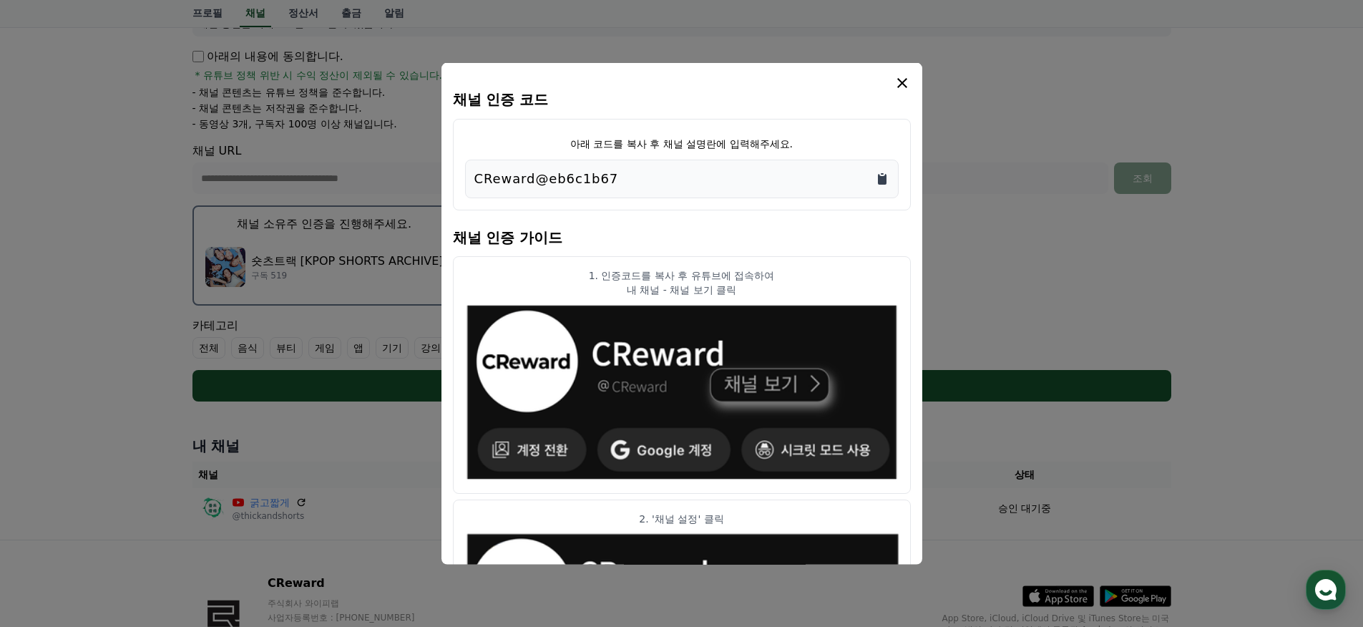
click at [885, 180] on icon "Copy to clipboard" at bounding box center [882, 179] width 9 height 11
click at [903, 82] on icon "modal" at bounding box center [901, 82] width 17 height 17
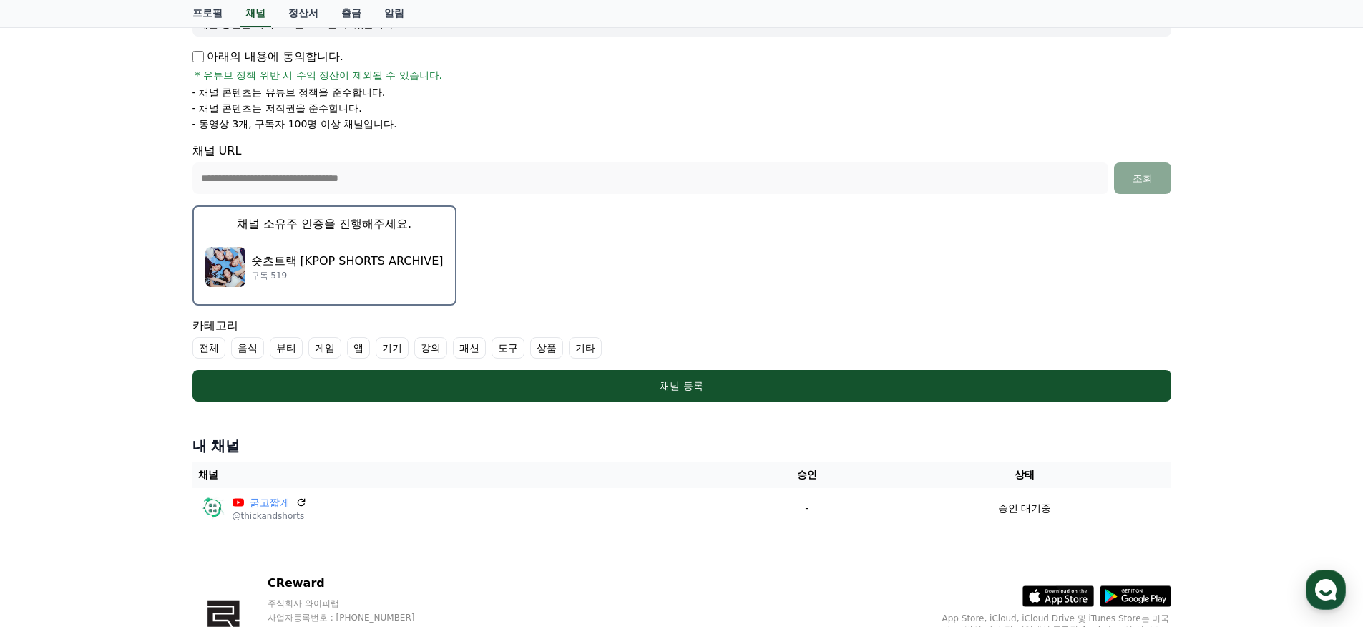
click at [569, 344] on label "기타" at bounding box center [585, 347] width 33 height 21
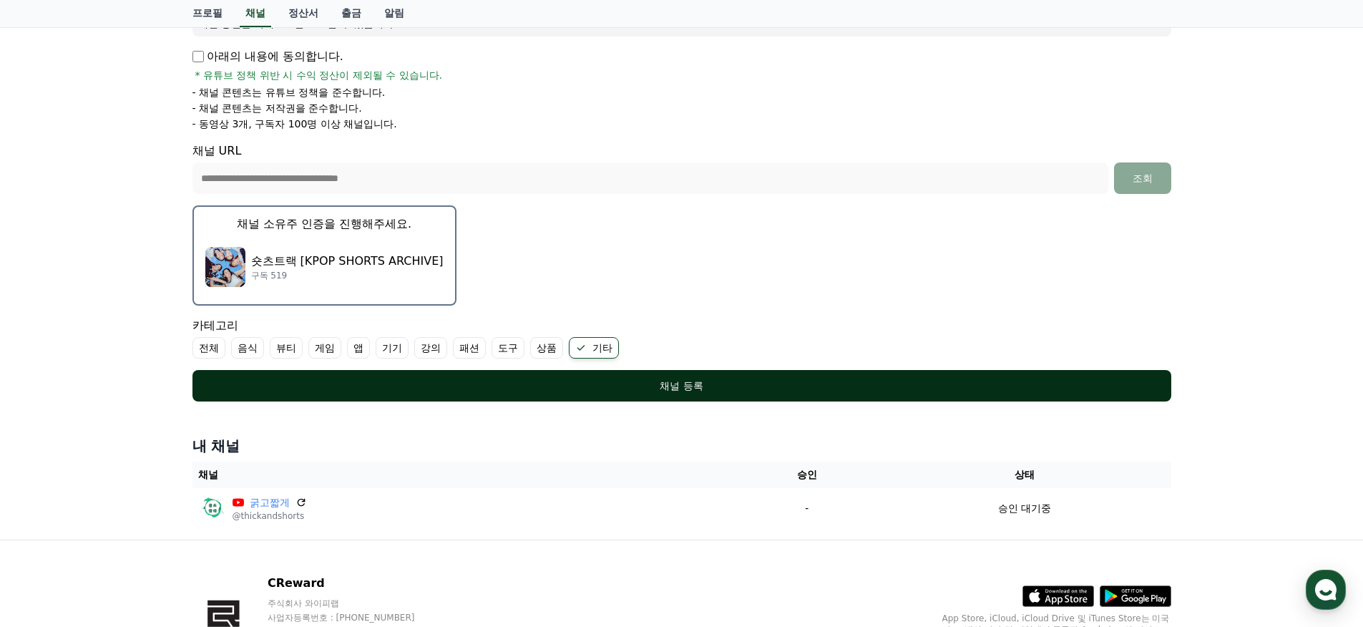
click at [534, 376] on button "채널 등록" at bounding box center [681, 385] width 978 height 31
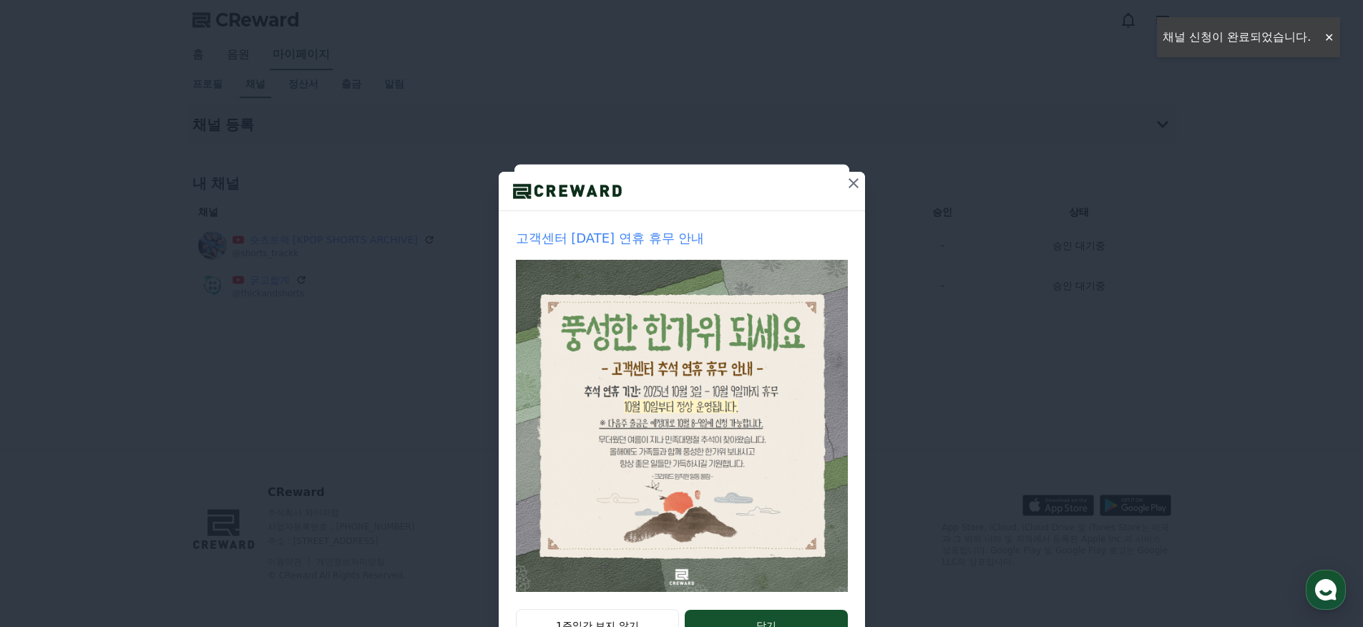
click at [849, 183] on icon at bounding box center [853, 183] width 17 height 17
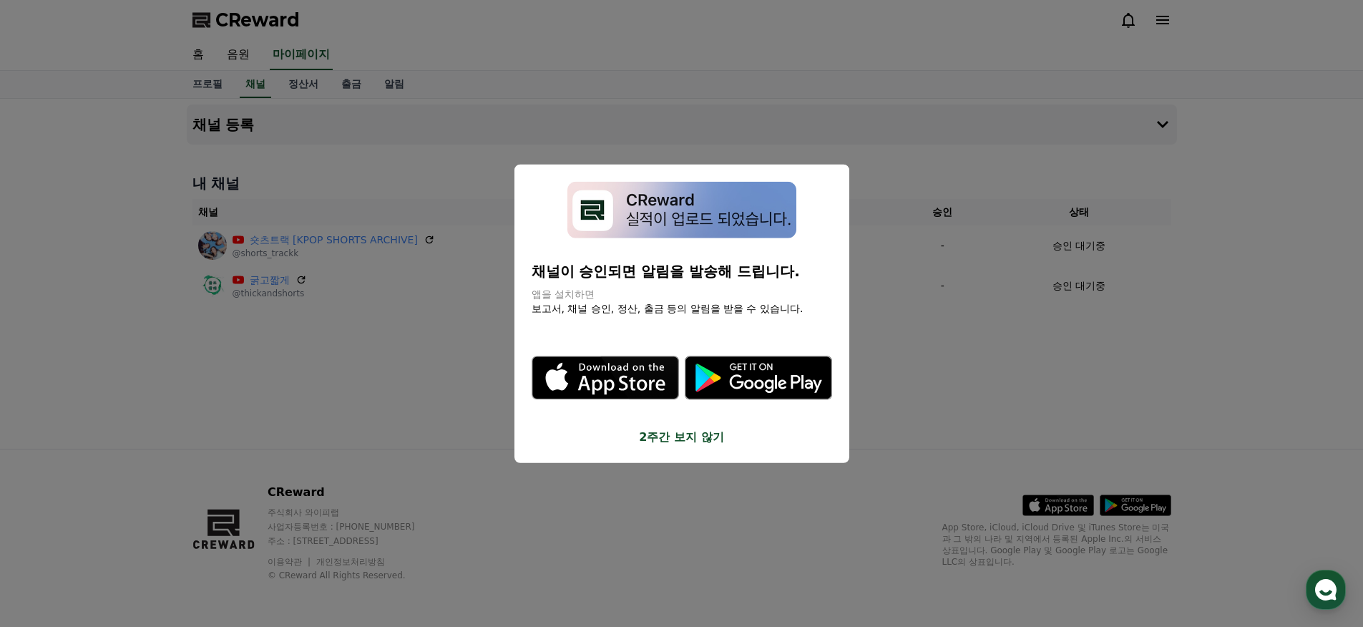
click at [931, 320] on button "close modal" at bounding box center [681, 313] width 1363 height 627
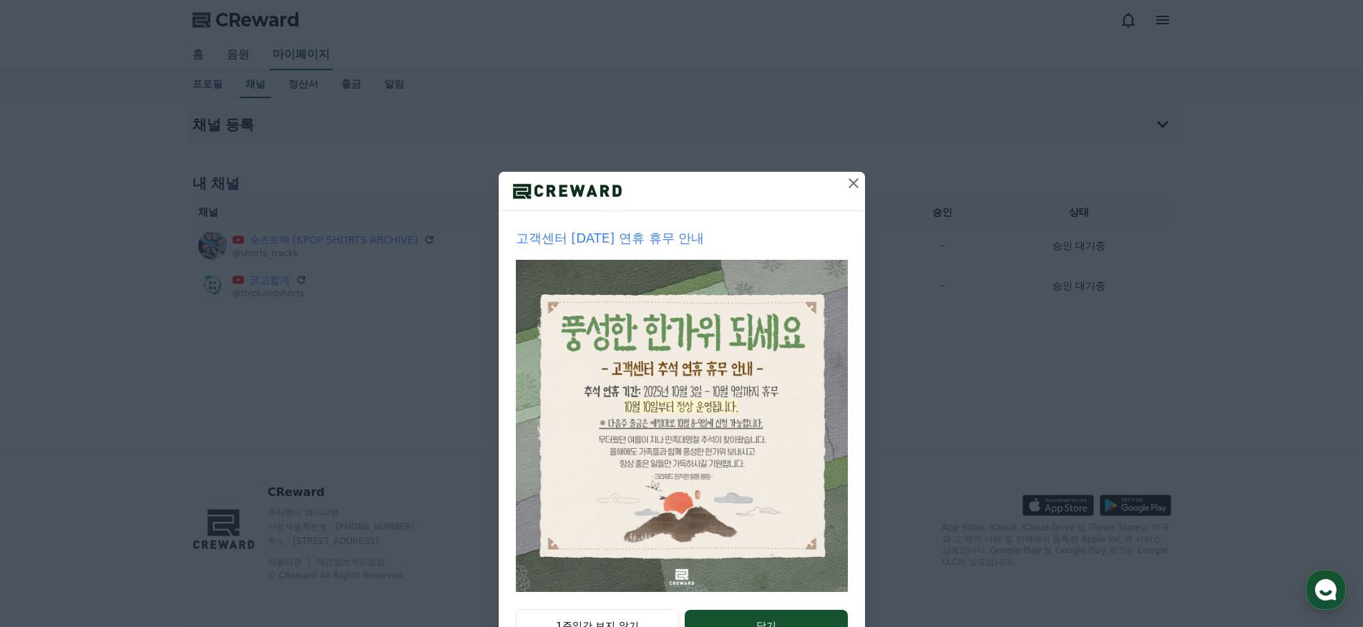
click at [845, 182] on icon at bounding box center [853, 183] width 17 height 17
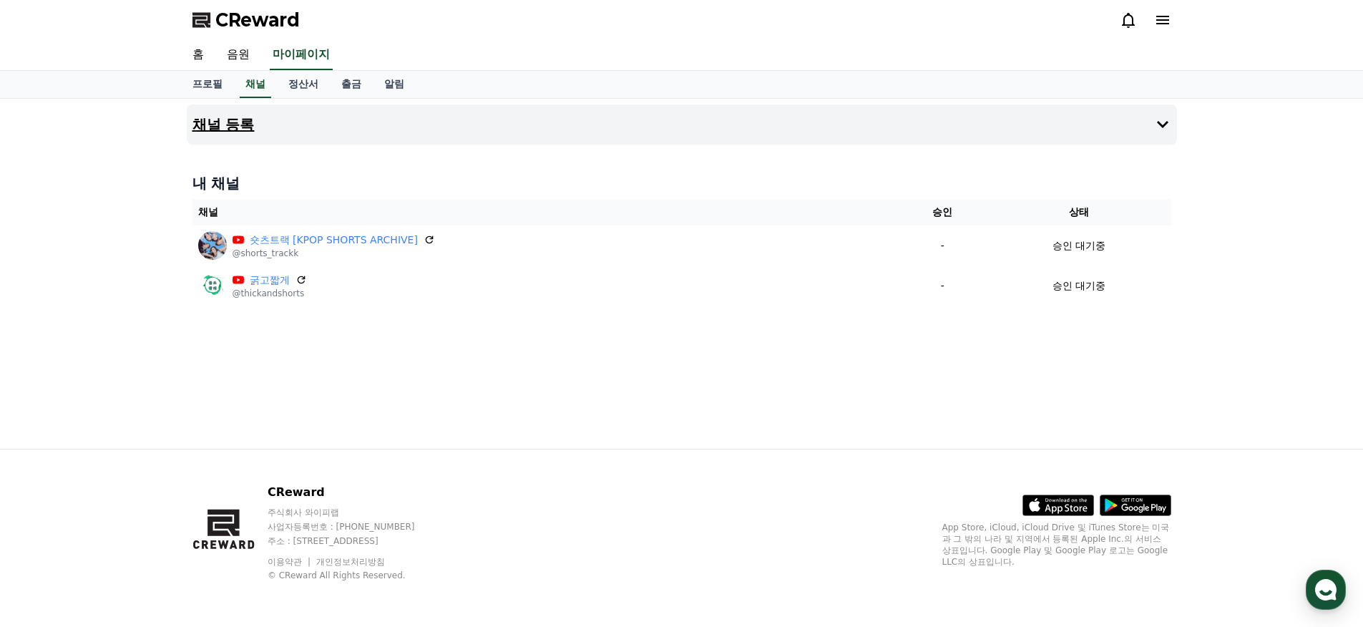
click at [284, 118] on button "채널 등록" at bounding box center [682, 124] width 990 height 40
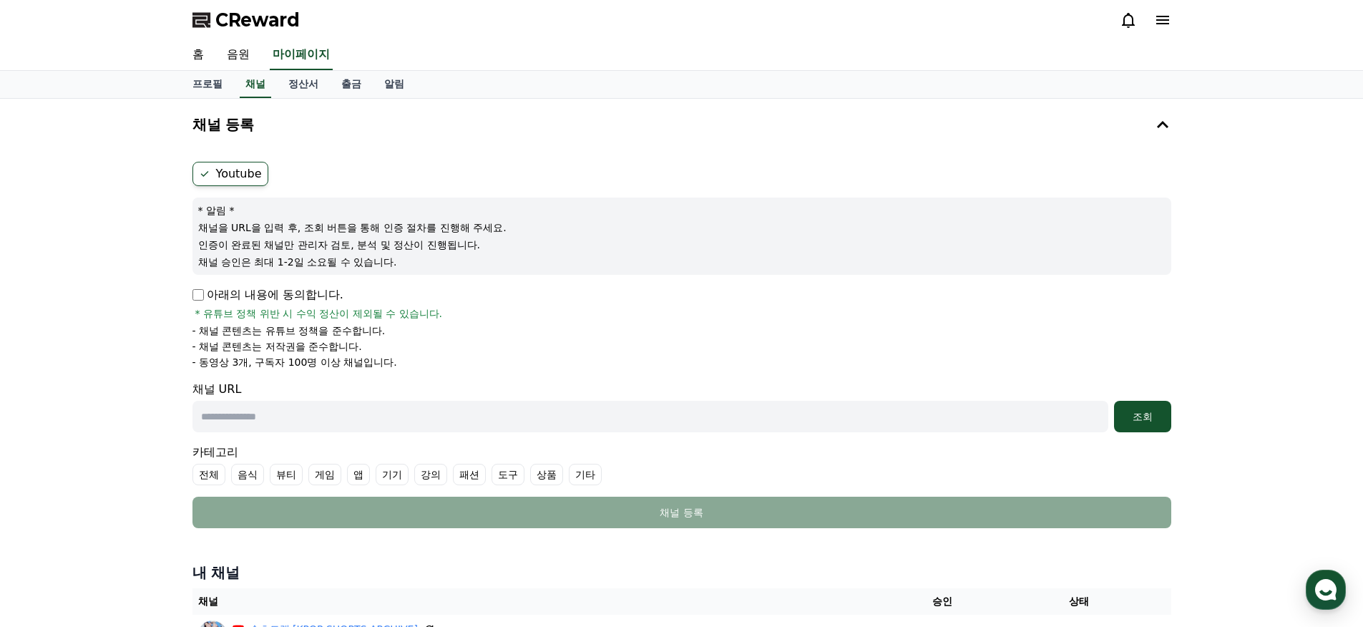
click at [259, 418] on input "text" at bounding box center [650, 416] width 916 height 31
paste input "**********"
type input "**********"
click at [1143, 416] on div "조회" at bounding box center [1142, 416] width 46 height 14
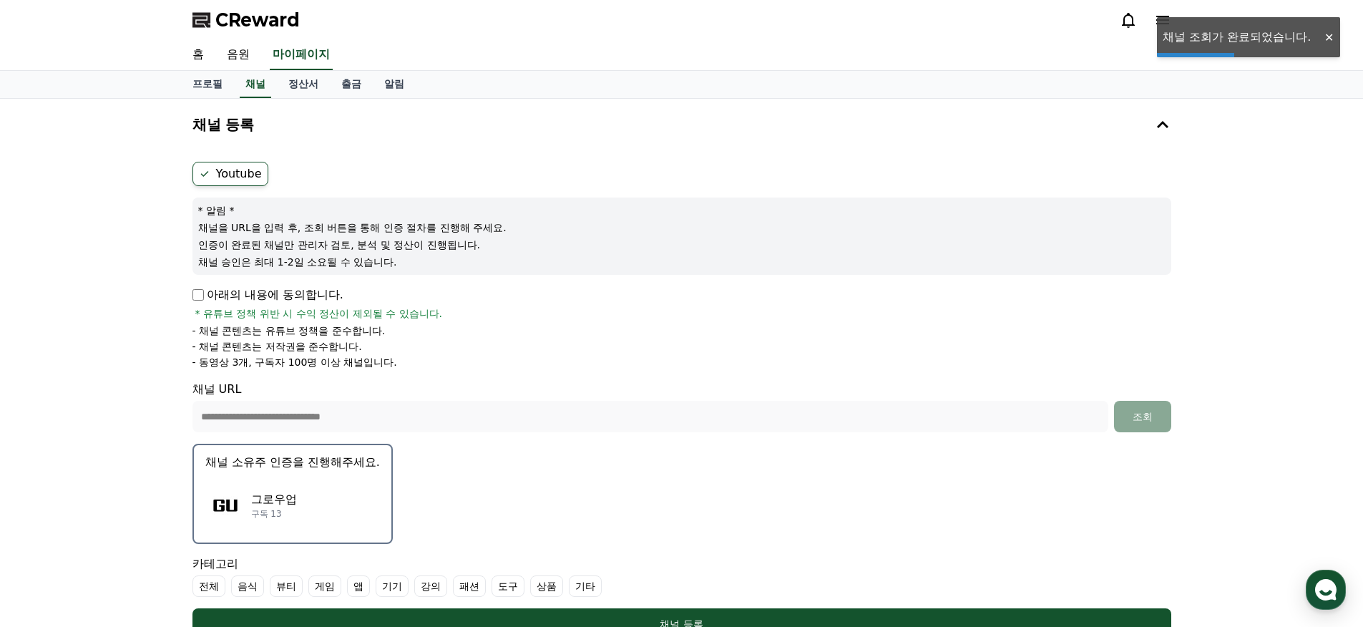
click at [249, 514] on div "그로우업 구독 13" at bounding box center [292, 504] width 175 height 57
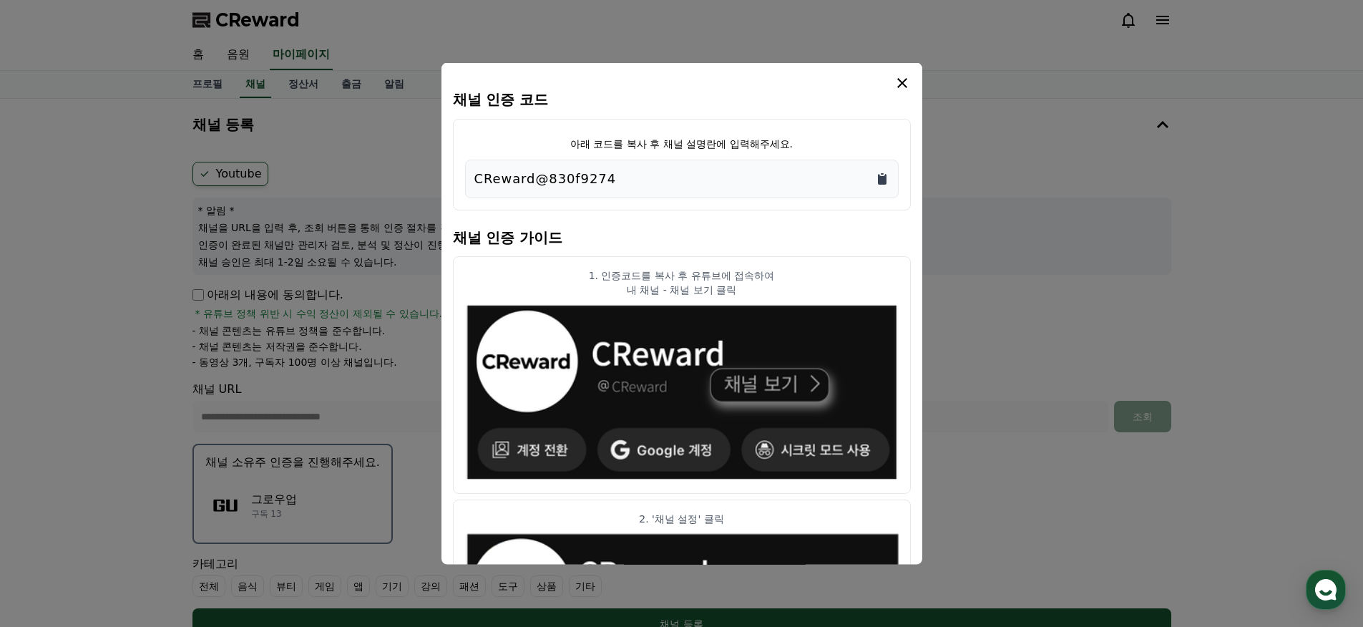
click at [874, 180] on div "CReward@830f9274" at bounding box center [681, 179] width 415 height 20
click at [883, 180] on icon "Copy to clipboard" at bounding box center [882, 179] width 9 height 11
drag, startPoint x: 904, startPoint y: 83, endPoint x: 882, endPoint y: 64, distance: 29.4
click at [904, 83] on icon "modal" at bounding box center [901, 82] width 17 height 17
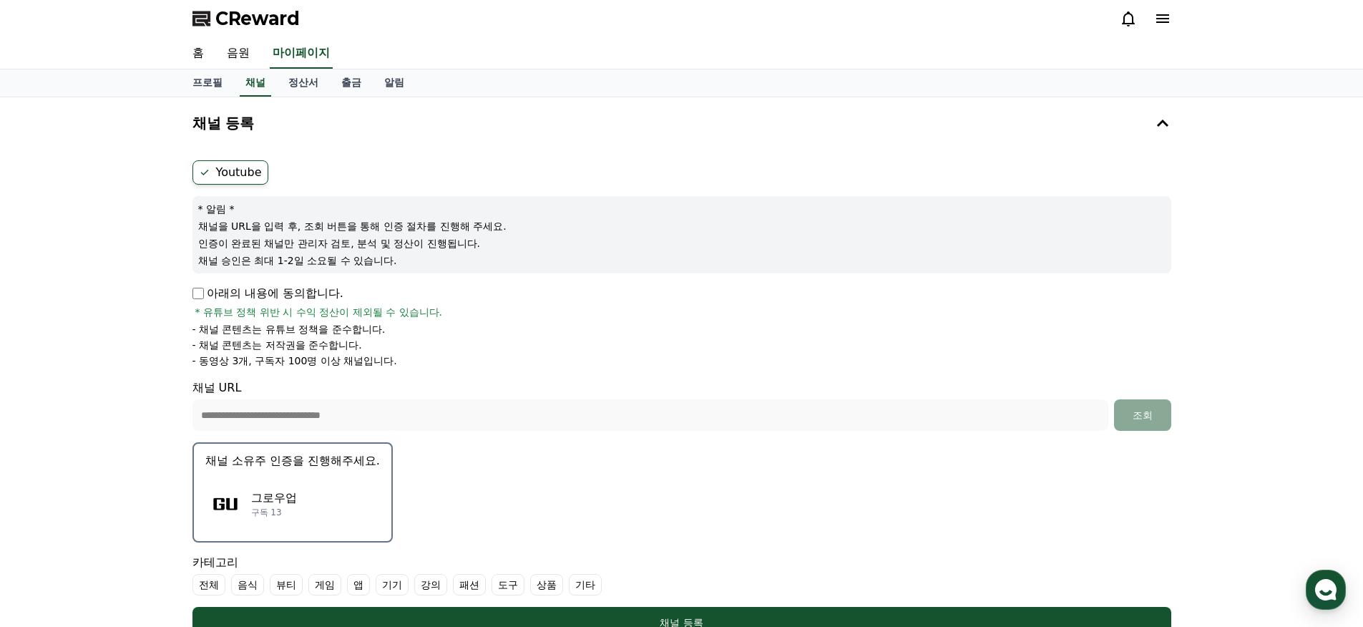
scroll to position [313, 0]
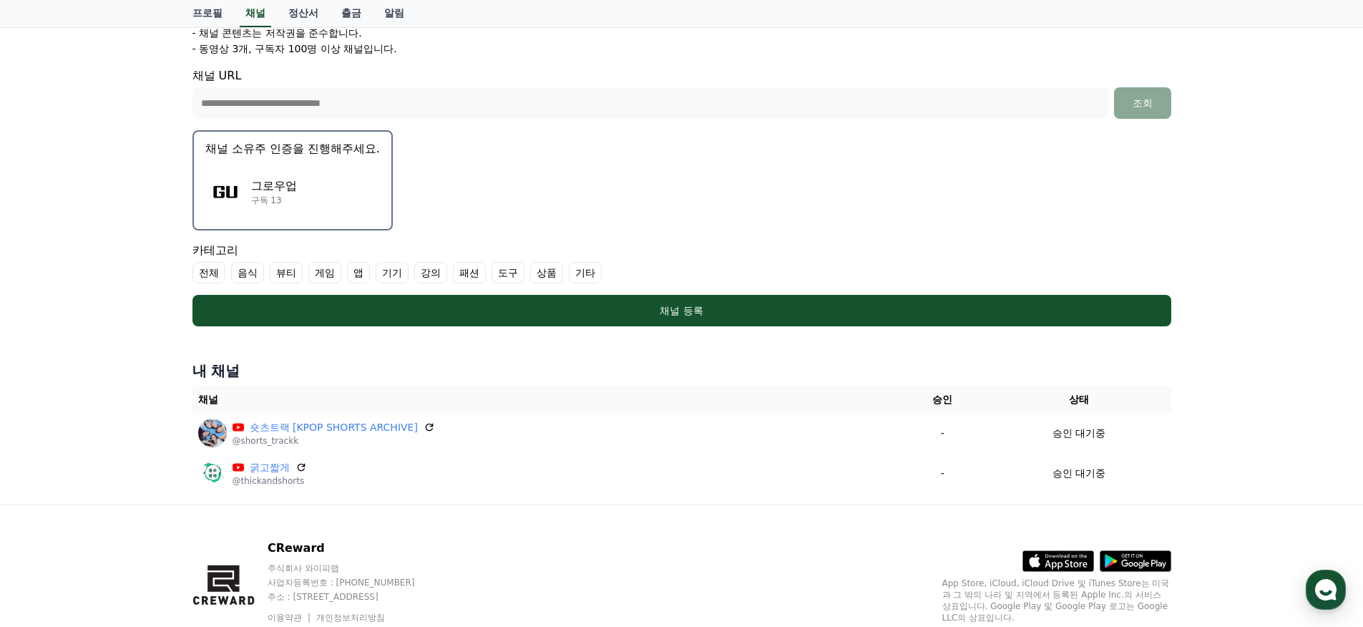
click at [569, 279] on label "기타" at bounding box center [585, 272] width 33 height 21
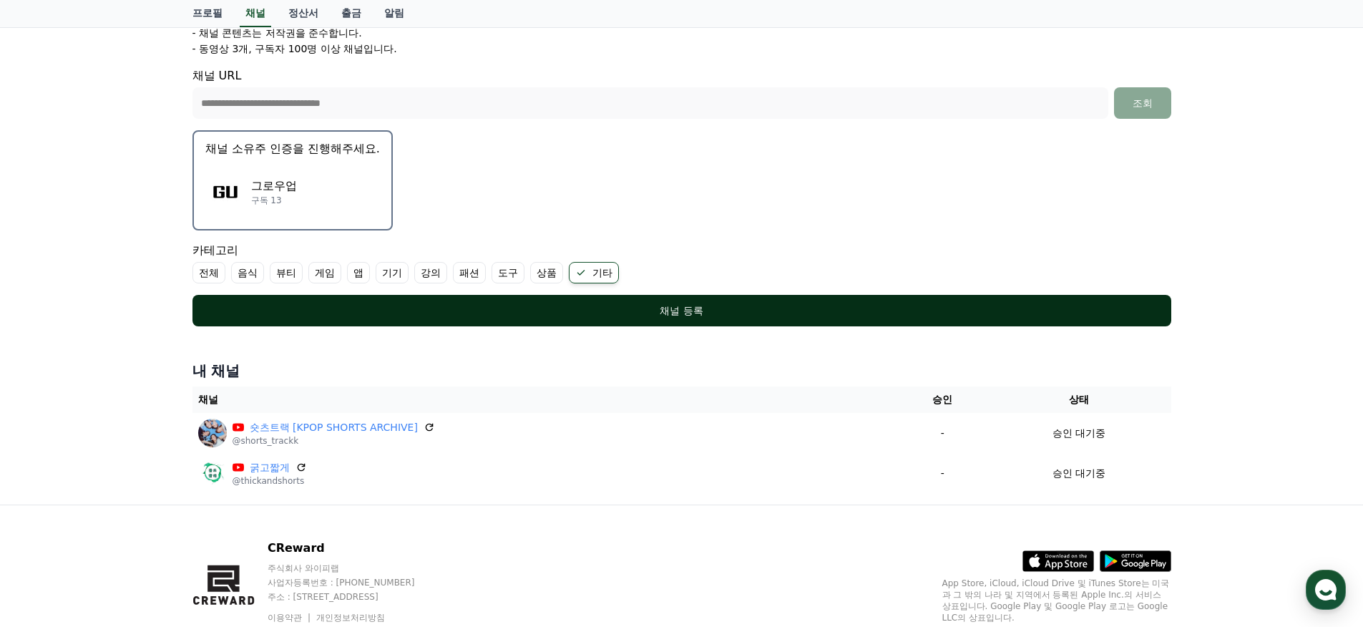
click at [556, 304] on div "채널 등록" at bounding box center [681, 310] width 921 height 14
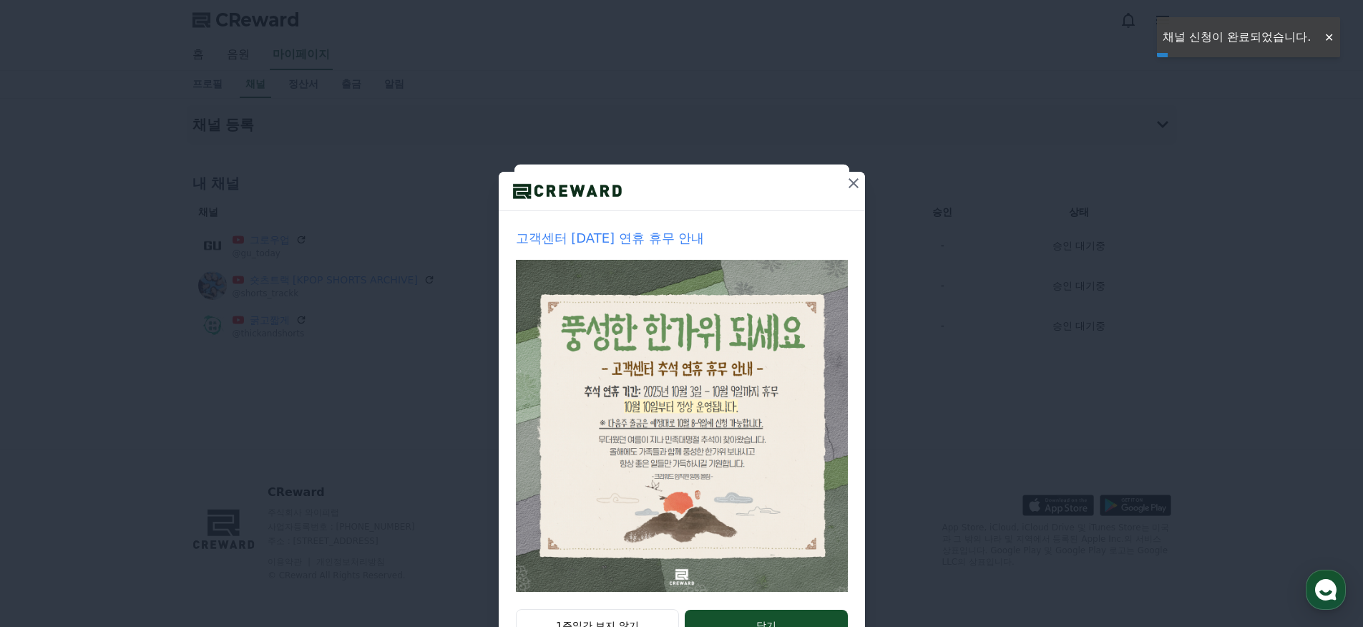
click at [848, 180] on icon at bounding box center [853, 183] width 17 height 17
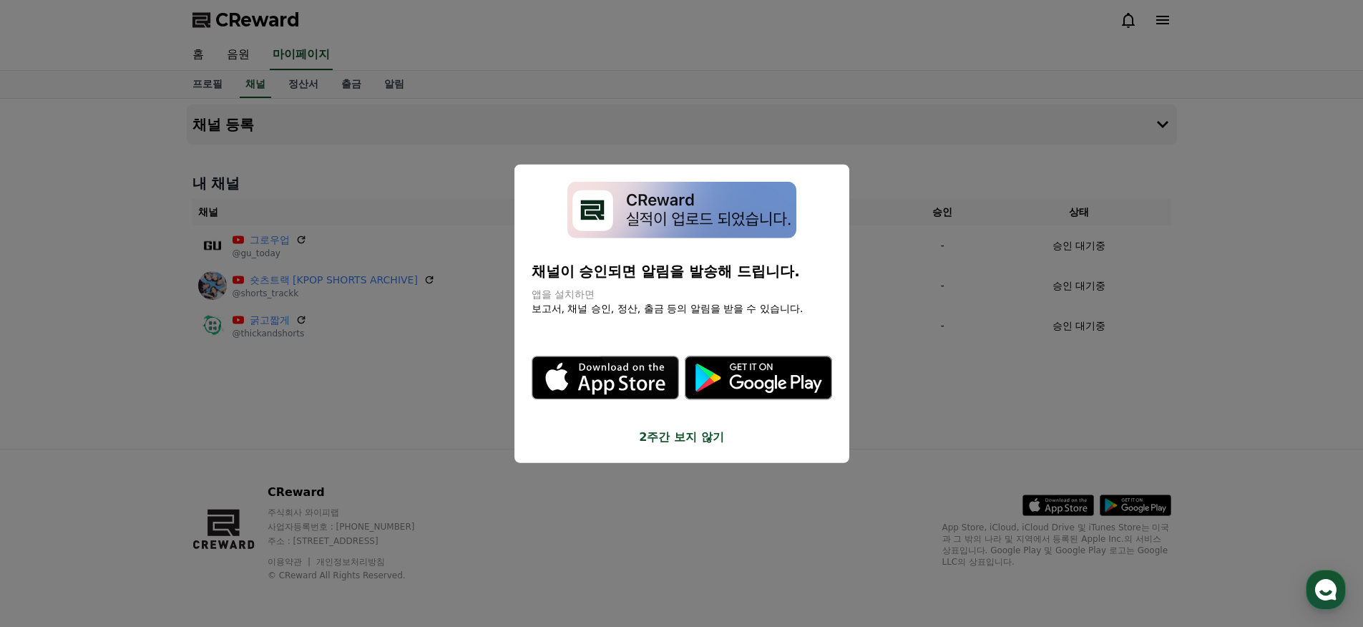
click at [662, 446] on div "채널이 승인되면 알림을 발송해 드립니다. 앱을 설치하면 보고서, 채널 승인, 정산, 출금 등의 알림을 받을 수 있습니다. .st0 { fill…" at bounding box center [681, 314] width 335 height 298
click at [661, 442] on button "2주간 보지 않기" at bounding box center [681, 436] width 300 height 17
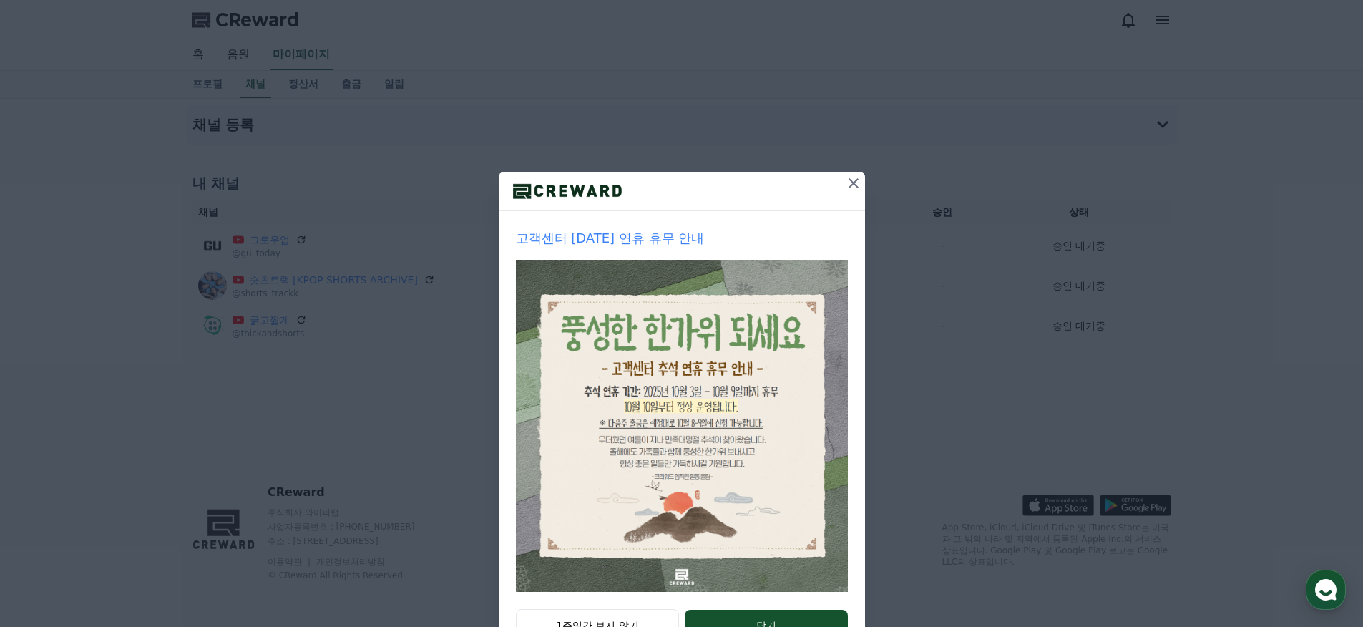
click at [850, 176] on icon at bounding box center [853, 183] width 17 height 17
